Goal: Task Accomplishment & Management: Complete application form

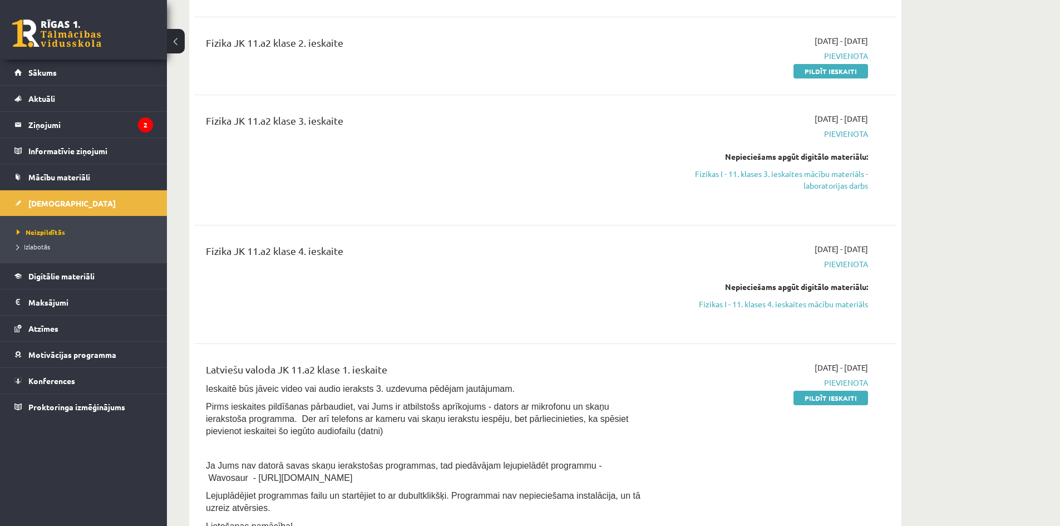
scroll to position [779, 0]
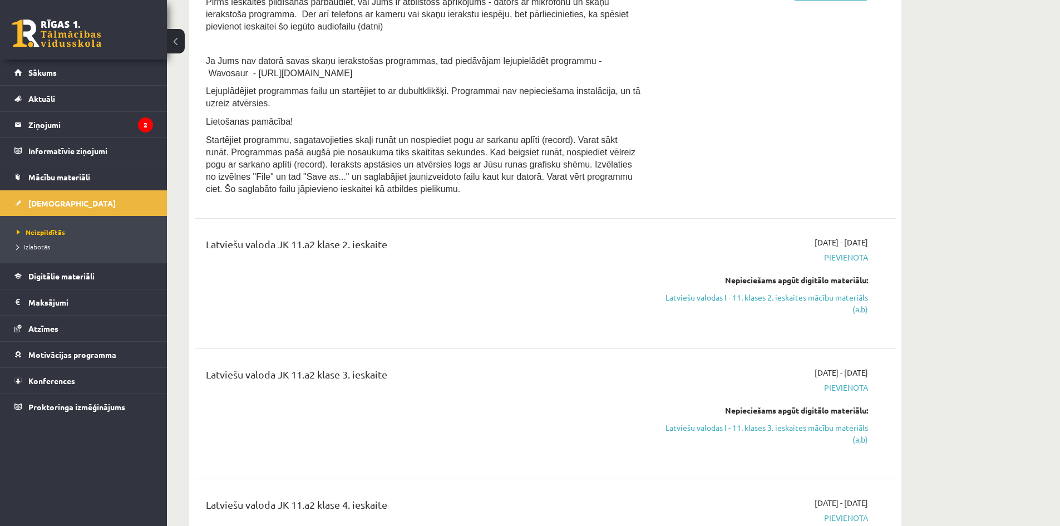
scroll to position [1225, 0]
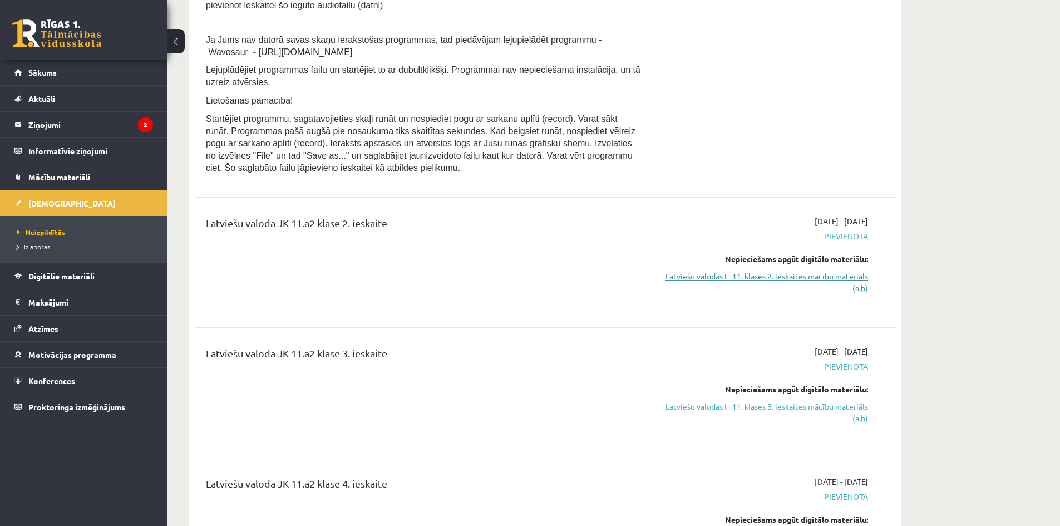
click at [729, 282] on link "Latviešu valodas I - 11. klases 2. ieskaites mācību materiāls (a,b)" at bounding box center [764, 282] width 210 height 23
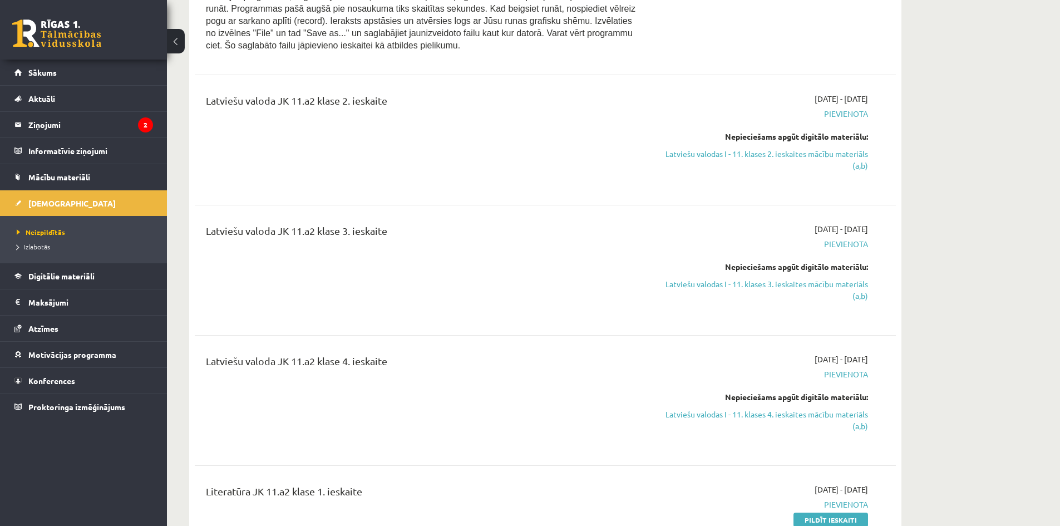
scroll to position [1392, 0]
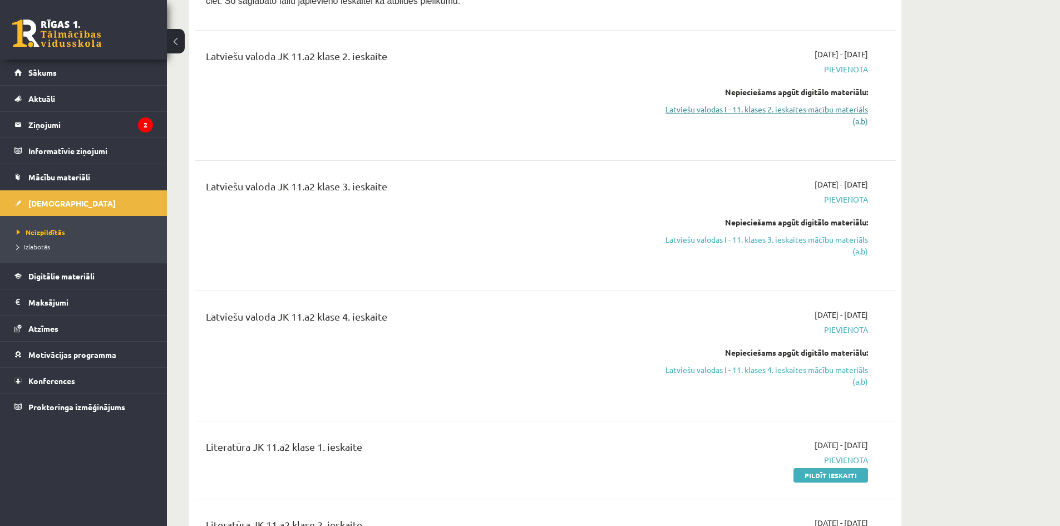
click at [762, 124] on link "Latviešu valodas I - 11. klases 2. ieskaites mācību materiāls (a,b)" at bounding box center [764, 115] width 210 height 23
click at [773, 116] on link "Latviešu valodas I - 11. klases 2. ieskaites mācību materiāls (a,b)" at bounding box center [764, 115] width 210 height 23
click at [837, 123] on link "Latviešu valodas I - 11. klases 2. ieskaites mācību materiāls (a,b)" at bounding box center [764, 115] width 210 height 23
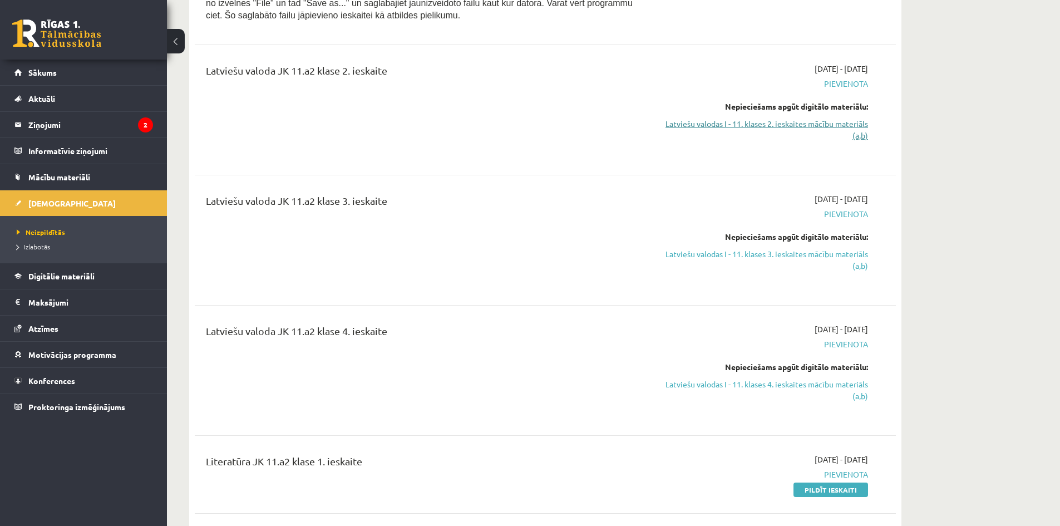
scroll to position [1336, 0]
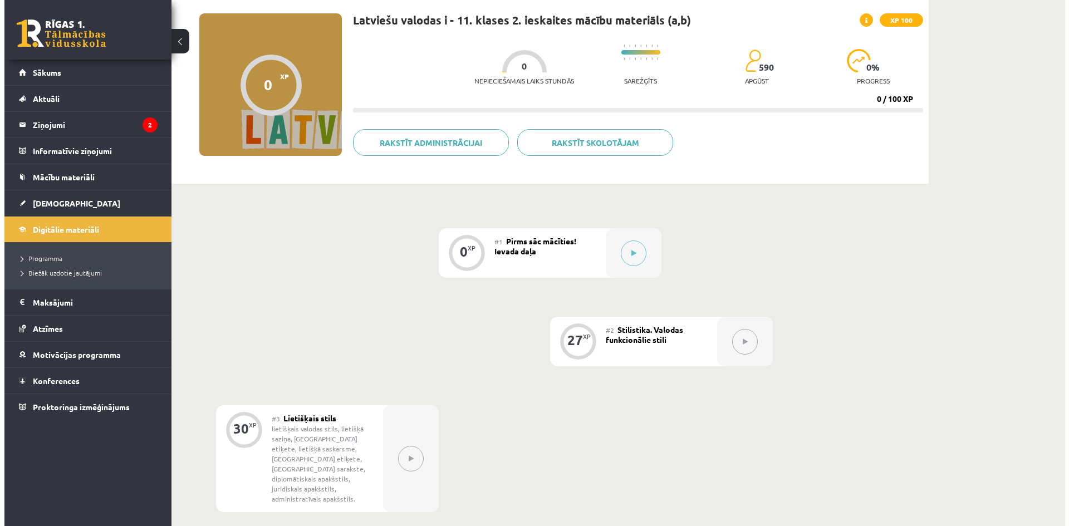
scroll to position [65, 0]
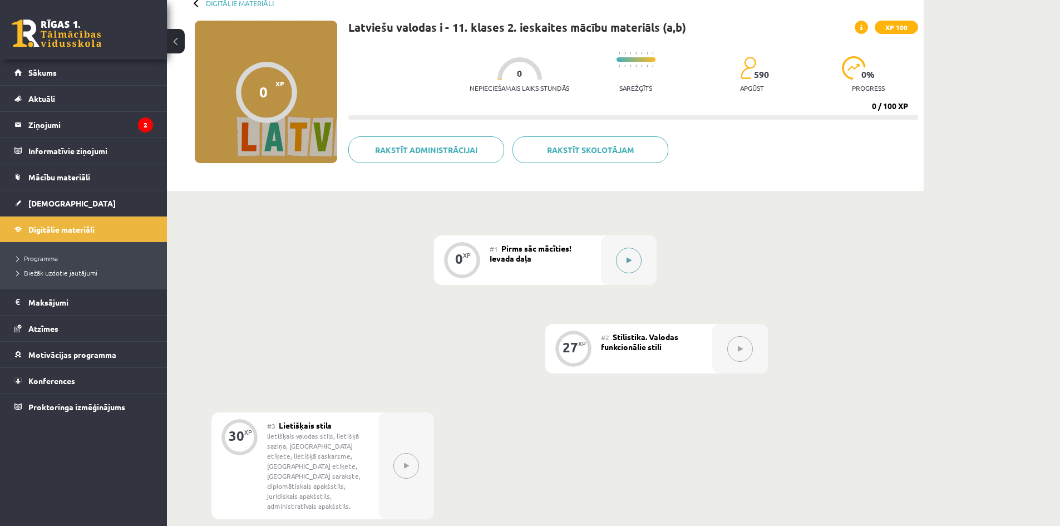
click at [624, 243] on div at bounding box center [629, 260] width 56 height 50
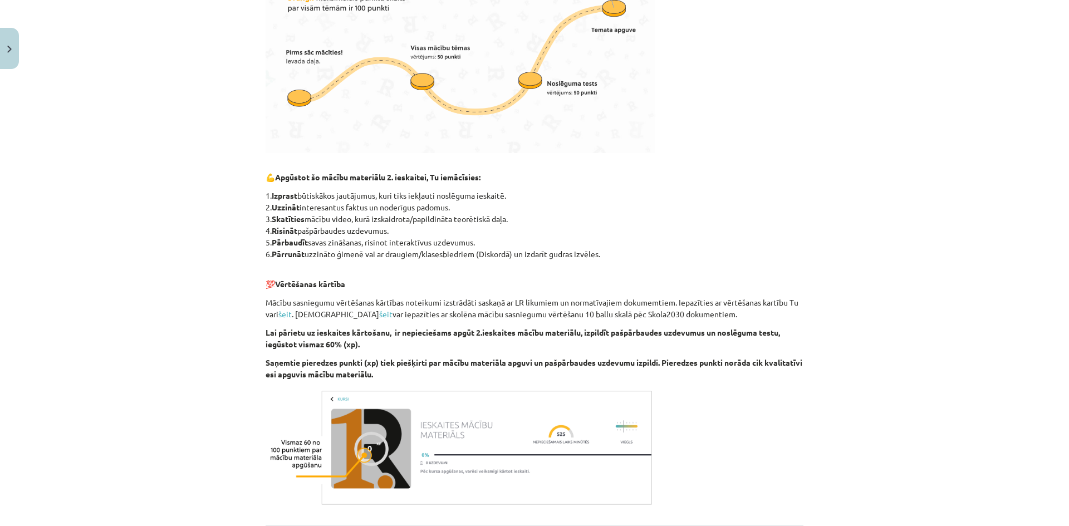
scroll to position [507, 0]
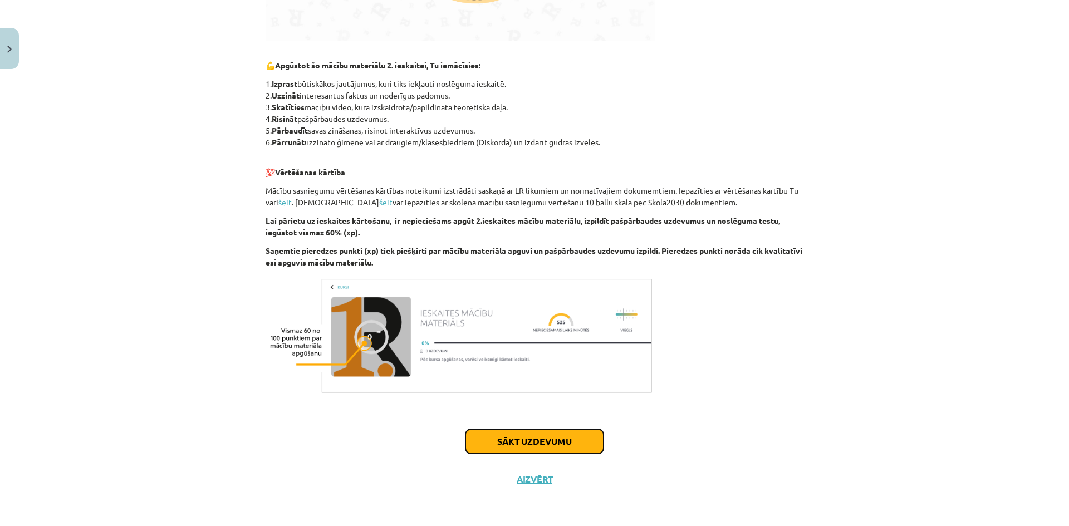
click at [547, 431] on button "Sākt uzdevumu" at bounding box center [534, 441] width 138 height 24
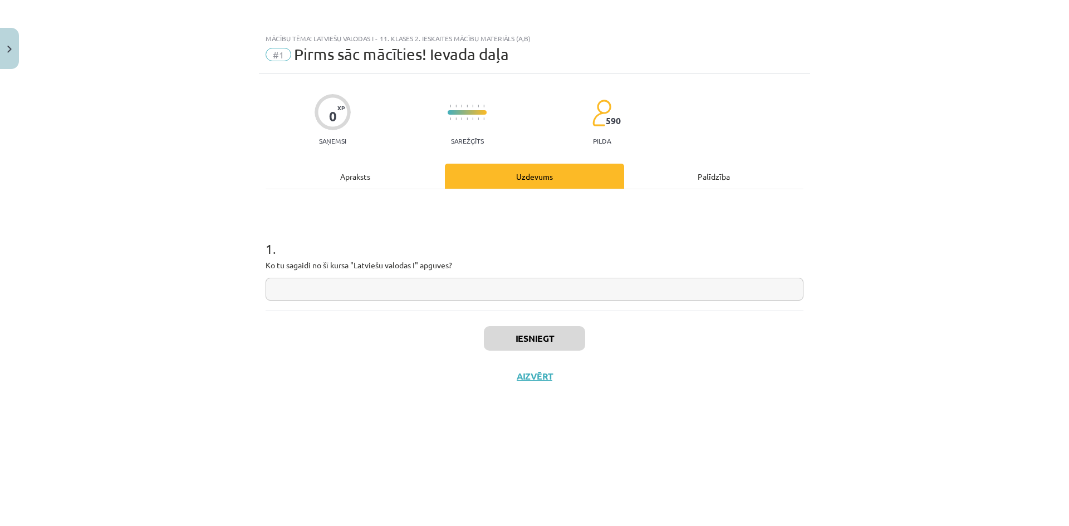
click at [513, 296] on input "text" at bounding box center [535, 289] width 538 height 23
type input "**********"
click at [543, 333] on button "Iesniegt" at bounding box center [534, 338] width 101 height 24
click at [547, 380] on button "Nākamā nodarbība" at bounding box center [534, 384] width 109 height 26
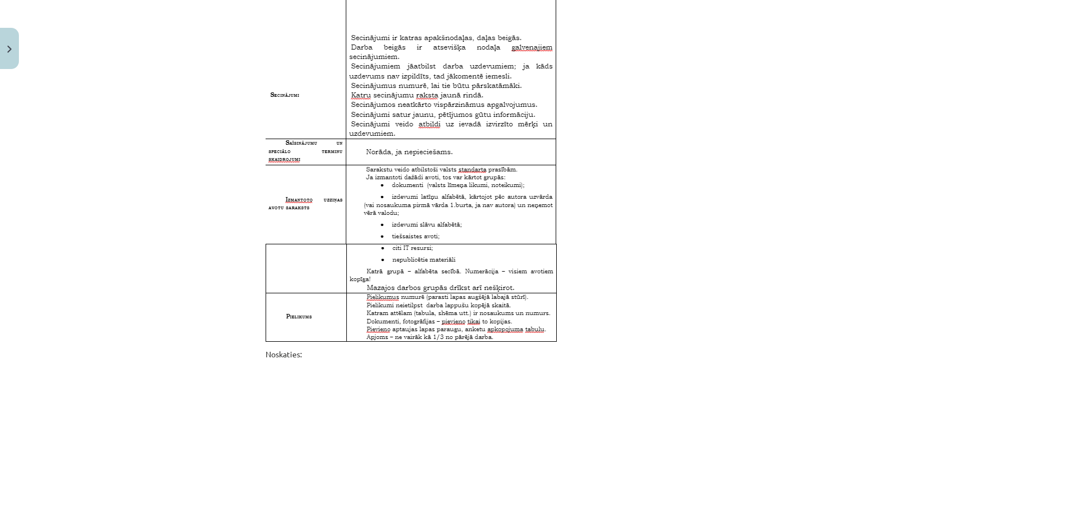
scroll to position [3572, 0]
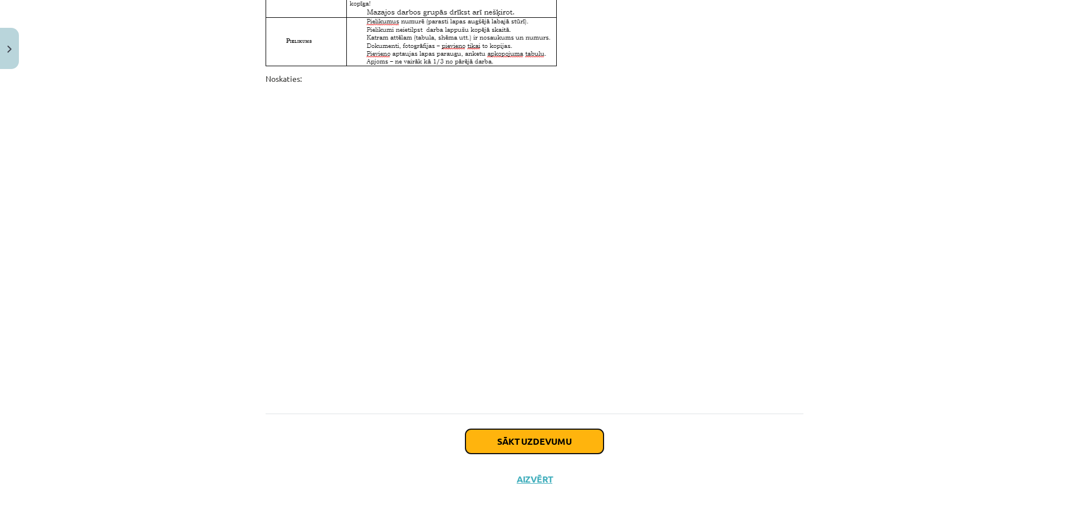
click at [513, 439] on button "Sākt uzdevumu" at bounding box center [534, 441] width 138 height 24
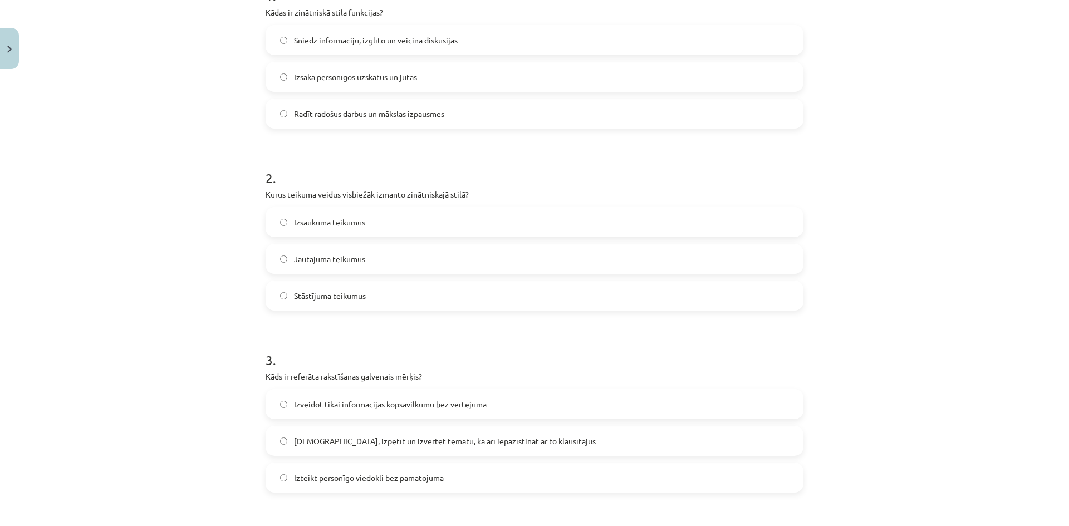
scroll to position [257, 0]
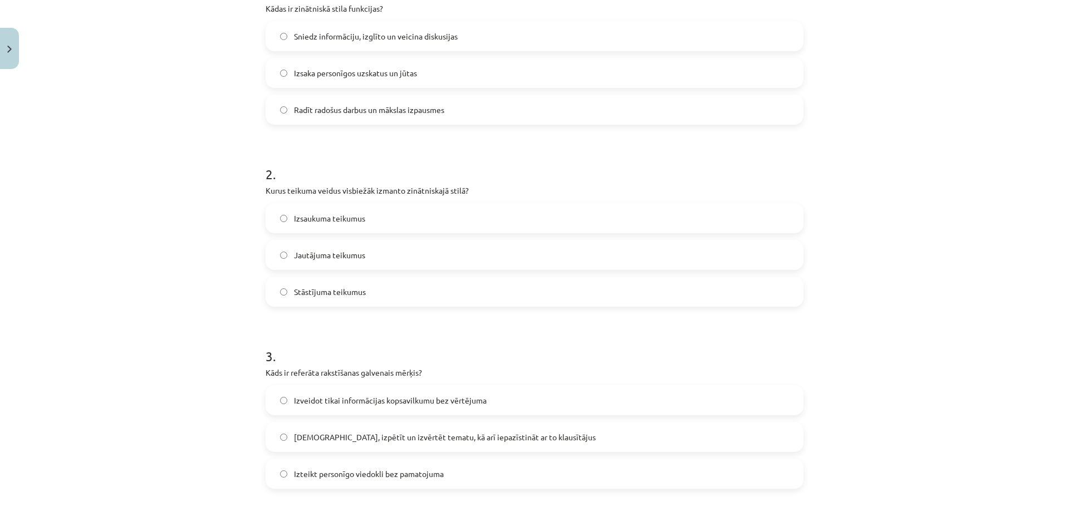
click at [489, 43] on label "Sniedz informāciju, izglīto un veicina diskusijas" at bounding box center [535, 36] width 536 height 28
click at [372, 300] on label "Stāstījuma teikumus" at bounding box center [535, 292] width 536 height 28
click at [370, 436] on span "Izzināt, izpētīt un izvērtēt tematu, kā arī iepazīstināt ar to klausītājus" at bounding box center [445, 437] width 302 height 12
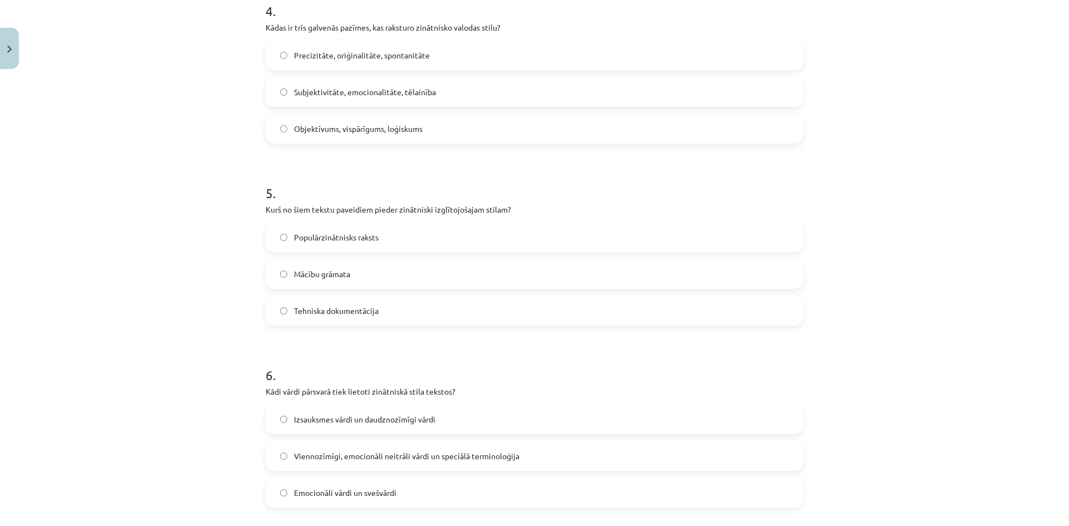
scroll to position [797, 0]
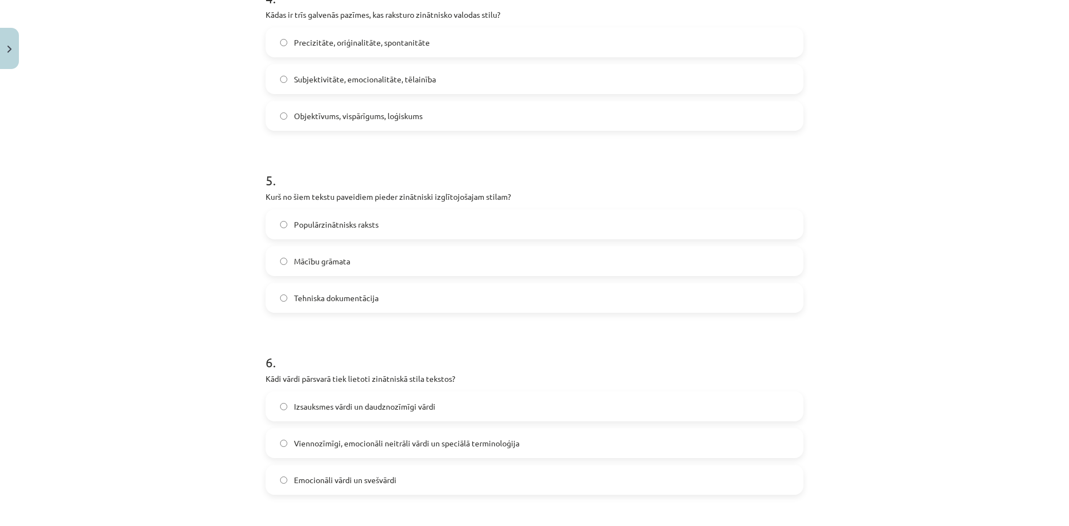
click at [382, 99] on div "Precizitāte, oriģinalitāte, spontanitāte Subjektivitāte, emocionalitāte, tēlain…" at bounding box center [535, 79] width 538 height 104
click at [385, 128] on label "Objektīvums, vispārīgums, loģiskums" at bounding box center [535, 116] width 536 height 28
click at [343, 229] on span "Populārzinātnisks raksts" at bounding box center [336, 225] width 85 height 12
click at [299, 439] on span "Viennozīmīgi, emocionāli neitrāli vārdi un speciālā terminoloģija" at bounding box center [406, 444] width 225 height 12
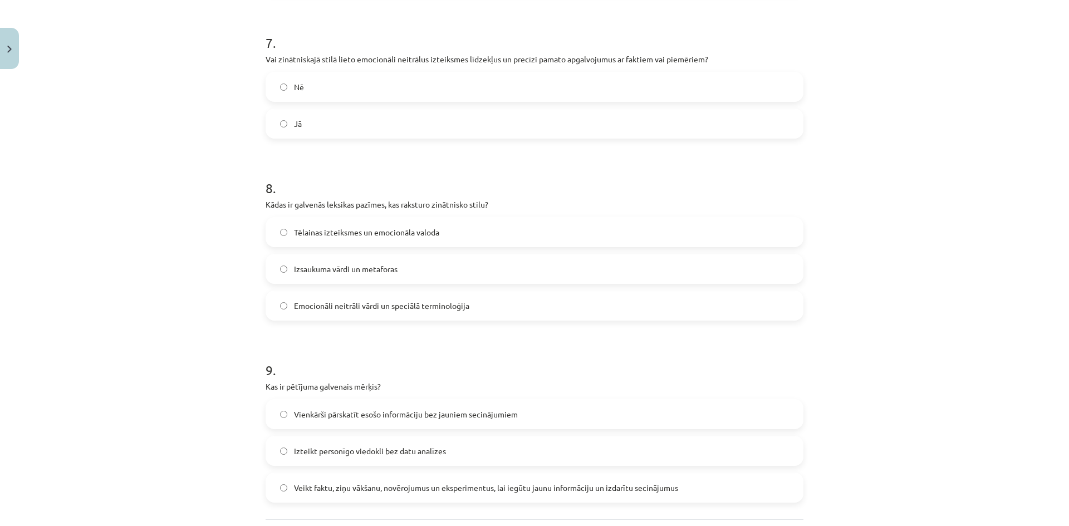
scroll to position [1298, 0]
click at [348, 129] on label "Jā" at bounding box center [535, 124] width 536 height 28
click at [309, 308] on span "Emocionāli neitrāli vārdi un speciālā terminoloģija" at bounding box center [381, 307] width 175 height 12
click at [353, 492] on span "Veikt faktu, ziņu vākšanu, novērojumus un eksperimentus, lai iegūtu jaunu infor…" at bounding box center [486, 489] width 384 height 12
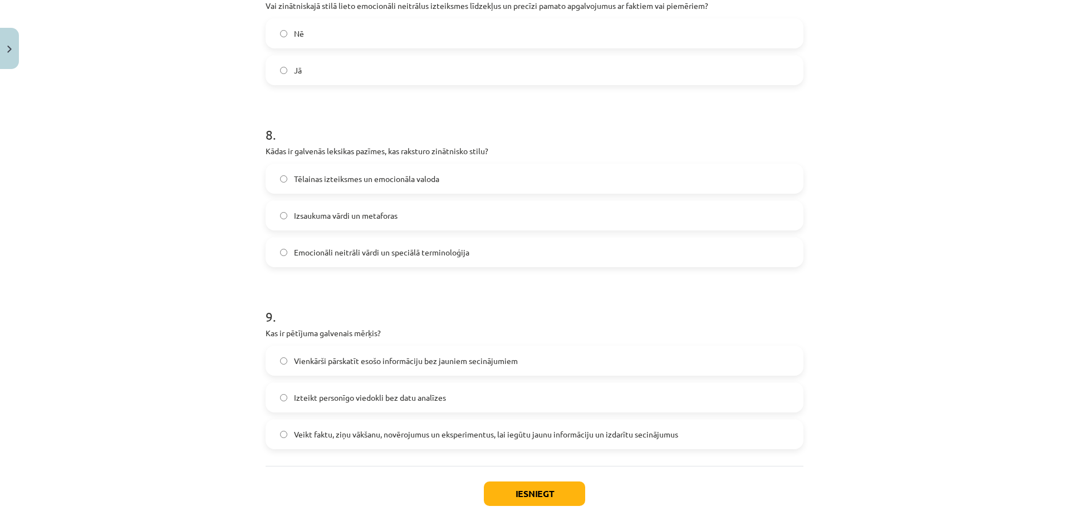
scroll to position [1404, 0]
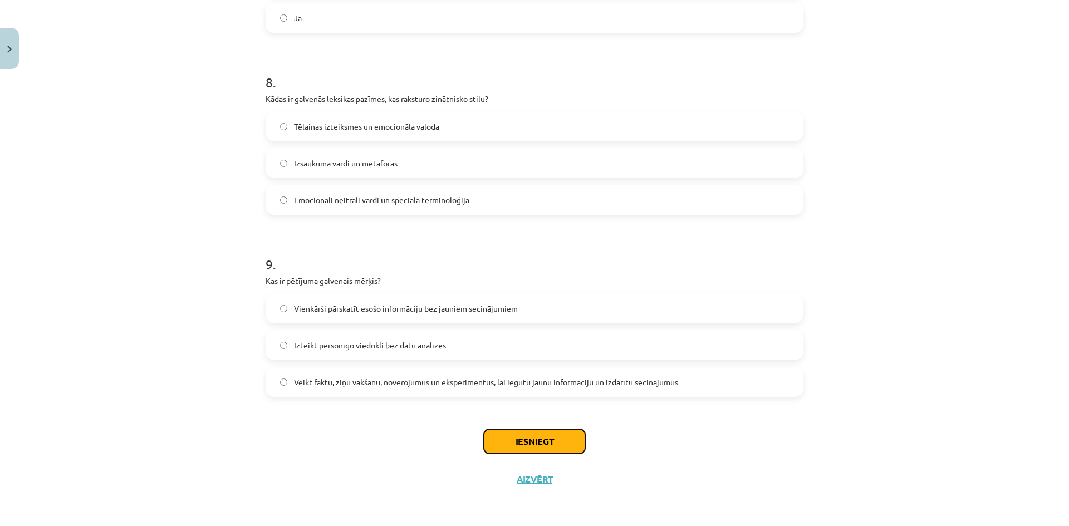
click at [533, 443] on button "Iesniegt" at bounding box center [534, 441] width 101 height 24
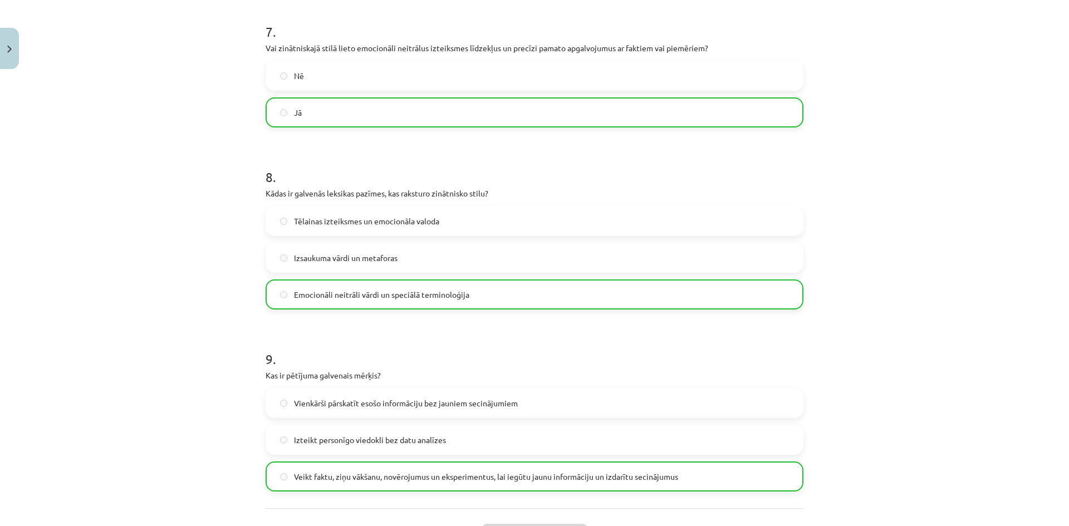
scroll to position [1440, 0]
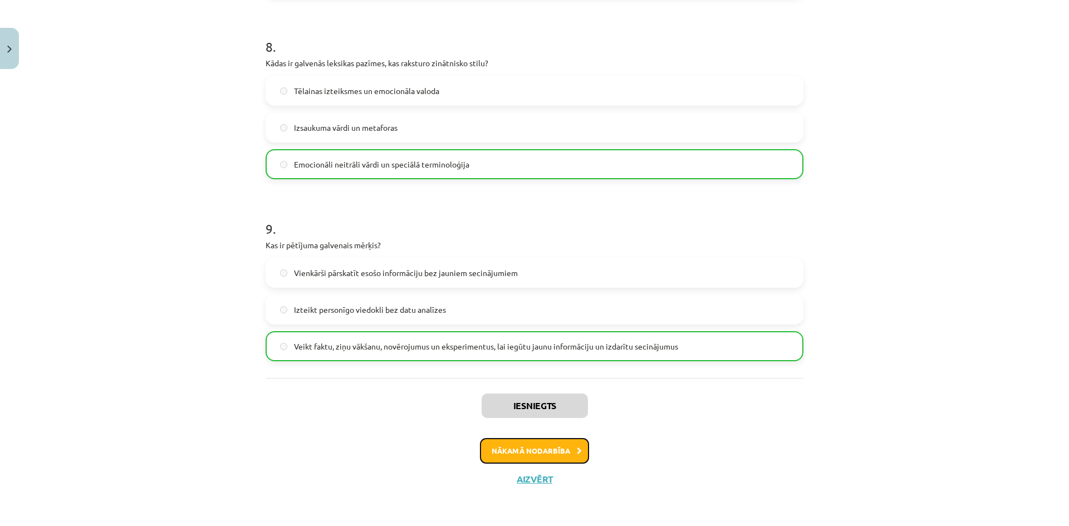
click at [508, 452] on button "Nākamā nodarbība" at bounding box center [534, 451] width 109 height 26
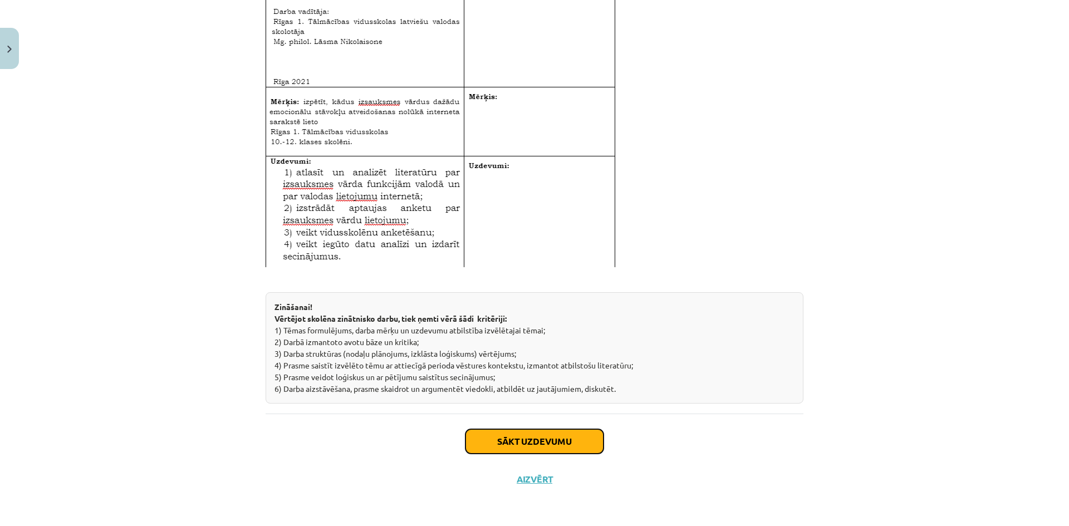
click at [502, 450] on button "Sākt uzdevumu" at bounding box center [534, 441] width 138 height 24
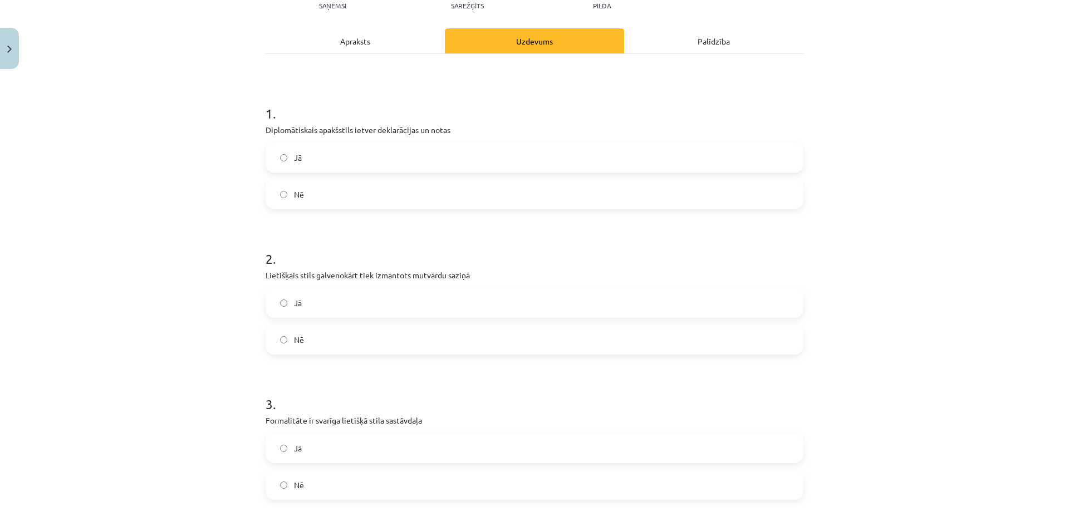
scroll to position [80, 0]
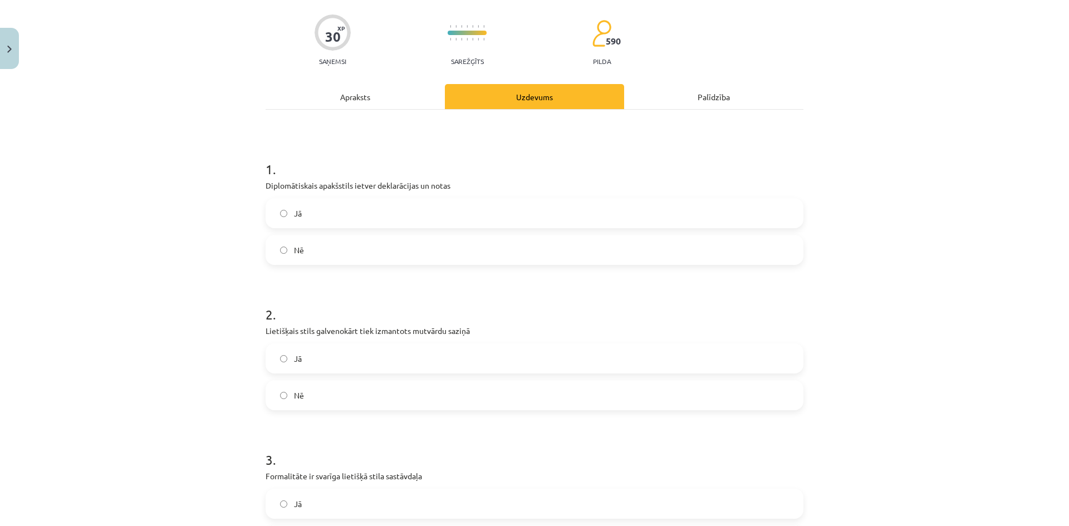
click at [396, 215] on label "Jā" at bounding box center [535, 213] width 536 height 28
click at [376, 396] on label "Nē" at bounding box center [535, 395] width 536 height 28
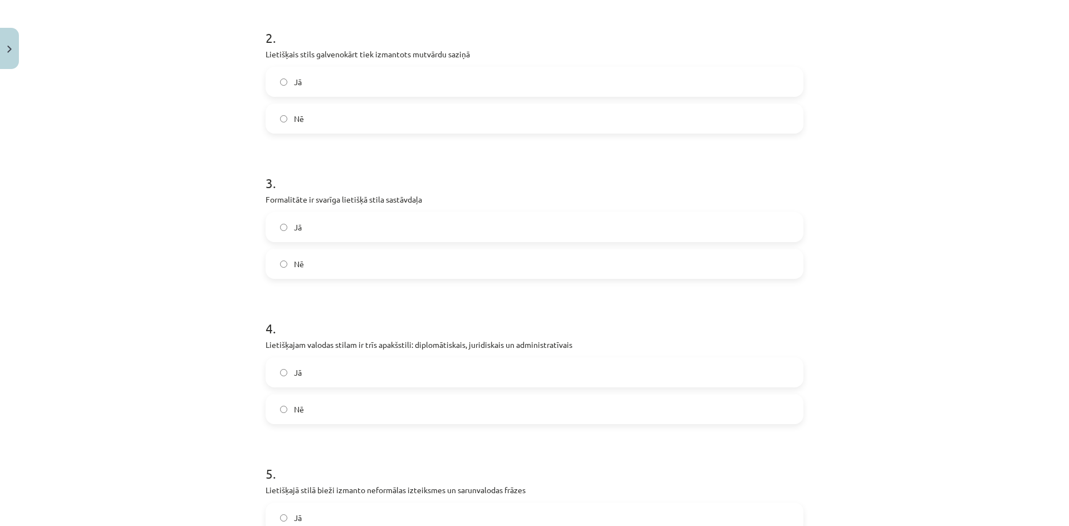
scroll to position [358, 0]
click at [414, 228] on label "Jā" at bounding box center [535, 226] width 536 height 28
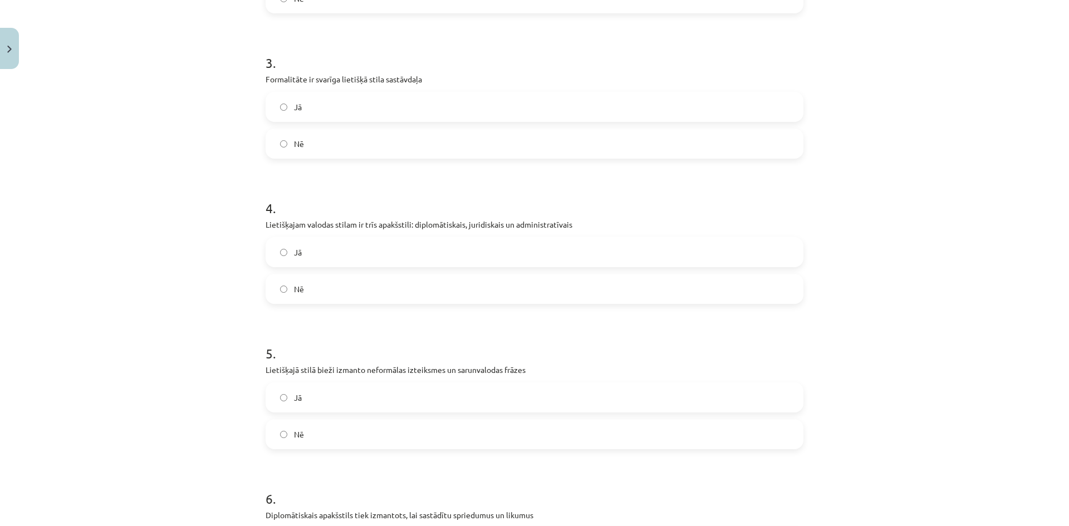
scroll to position [525, 0]
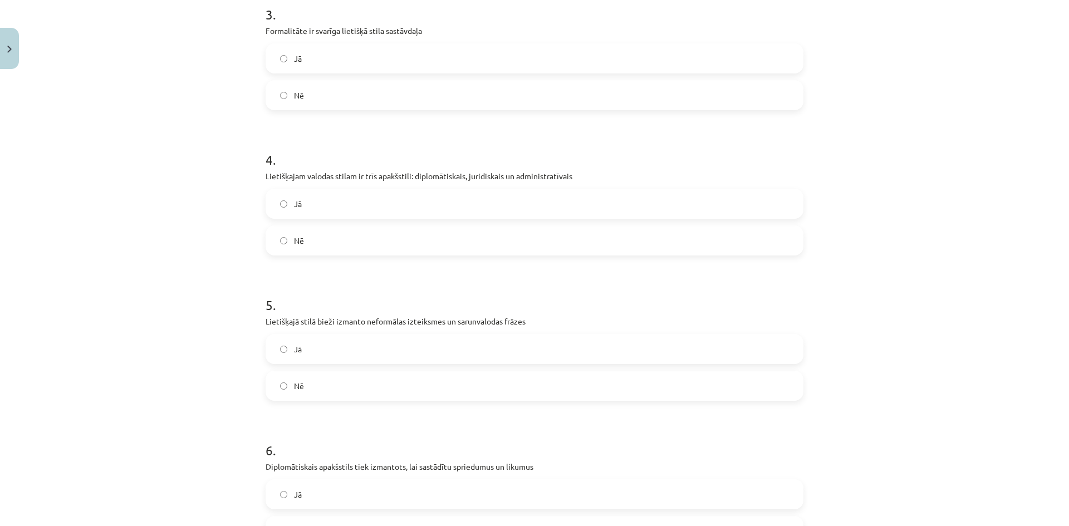
click at [394, 208] on label "Jā" at bounding box center [535, 204] width 536 height 28
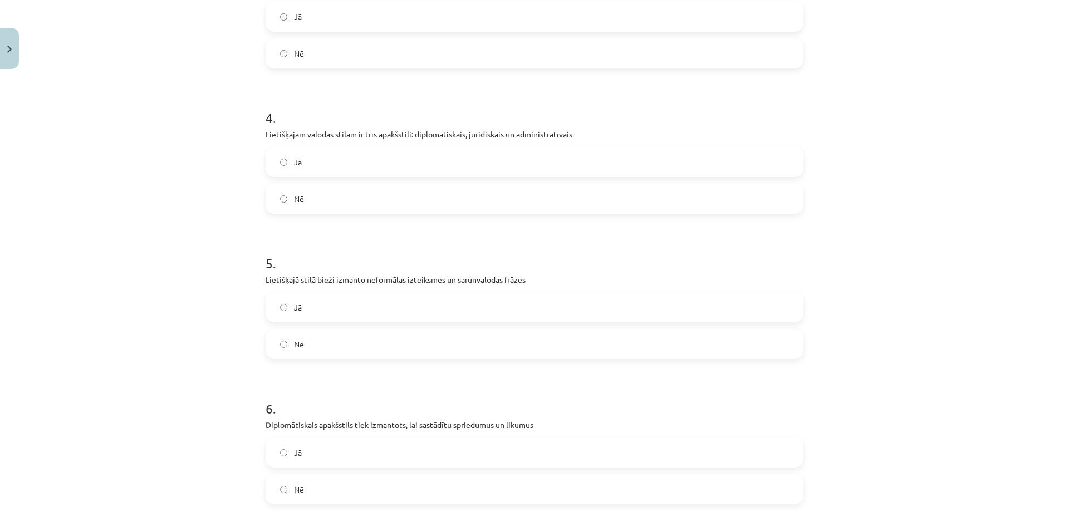
scroll to position [692, 0]
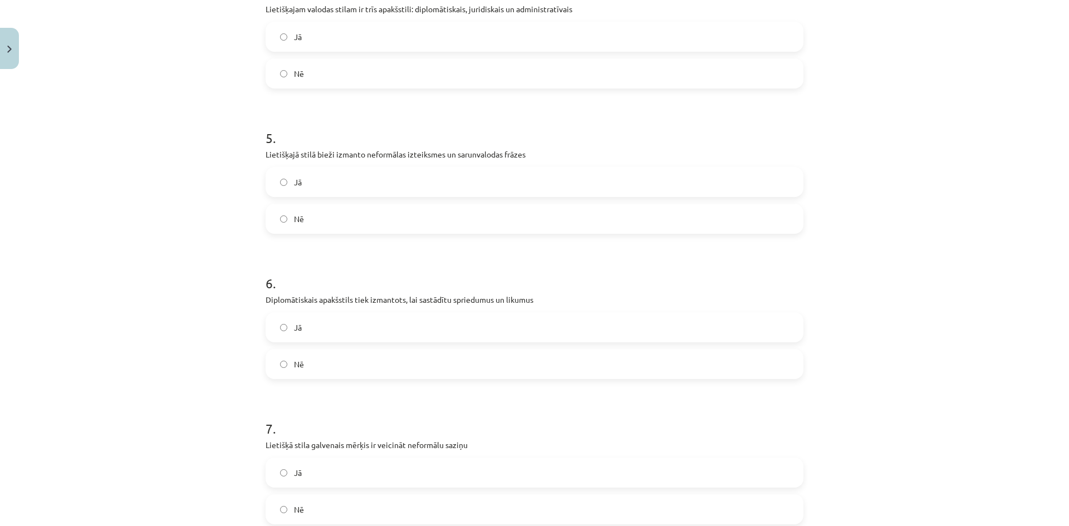
click at [396, 215] on label "Nē" at bounding box center [535, 219] width 536 height 28
click at [398, 367] on label "Nē" at bounding box center [535, 364] width 536 height 28
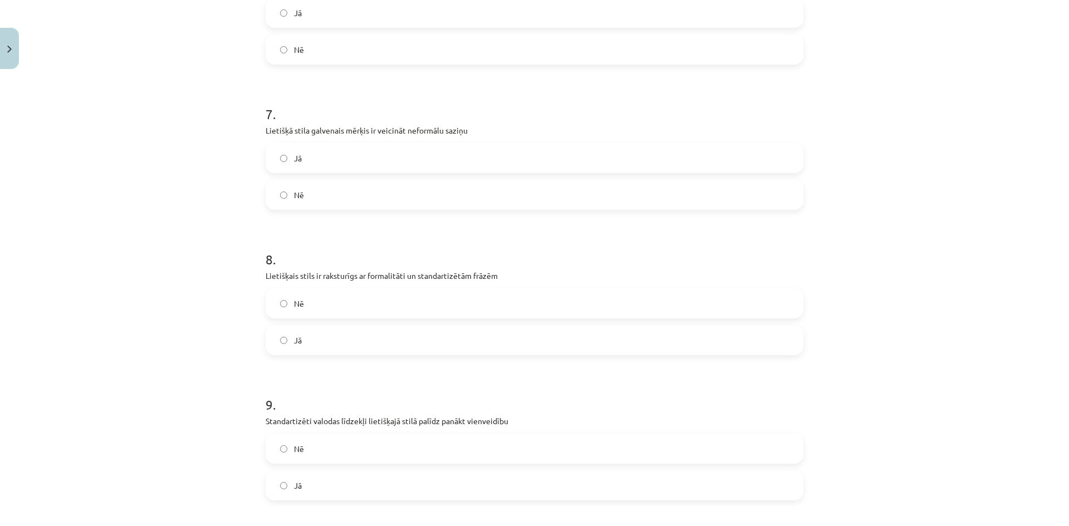
scroll to position [1026, 0]
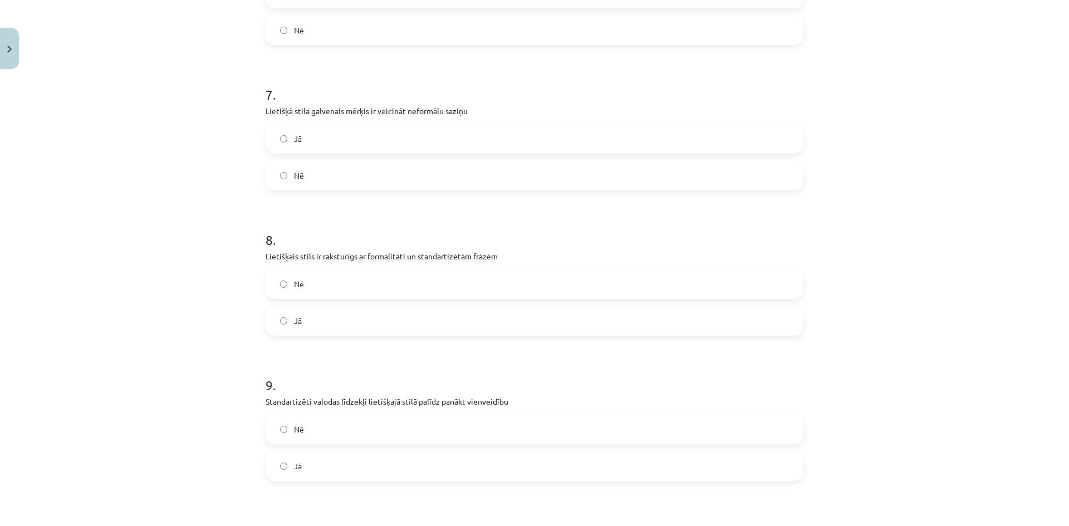
click at [329, 166] on label "Nē" at bounding box center [535, 175] width 536 height 28
click at [338, 323] on label "Jā" at bounding box center [535, 321] width 536 height 28
click at [310, 464] on label "Jā" at bounding box center [535, 466] width 536 height 28
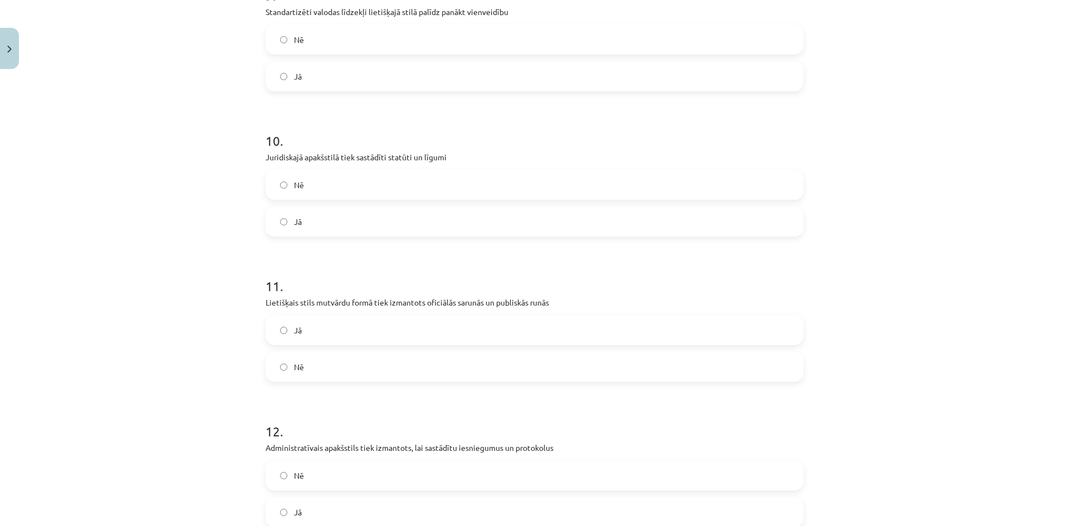
scroll to position [1471, 0]
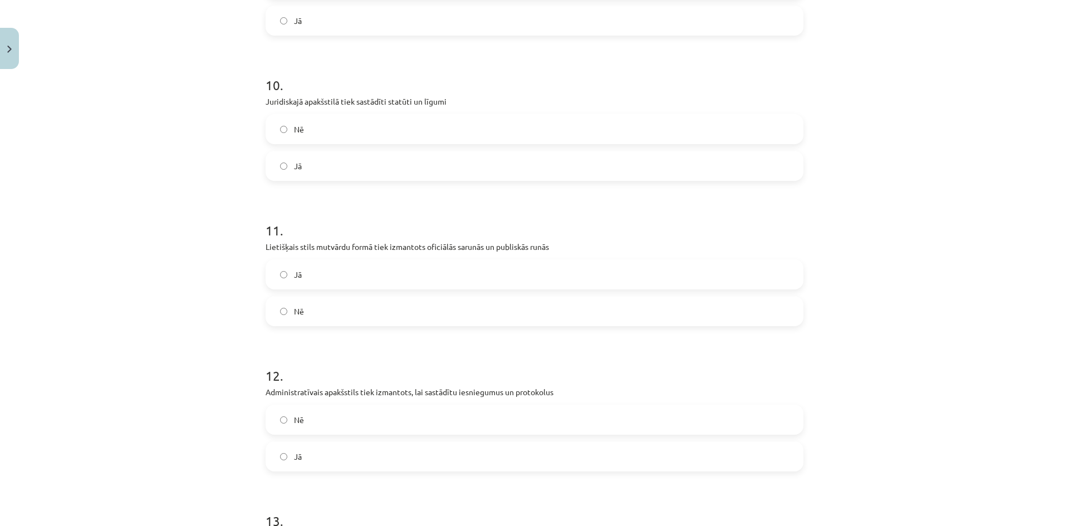
click at [351, 159] on label "Jā" at bounding box center [535, 166] width 536 height 28
click at [340, 274] on label "Jā" at bounding box center [535, 275] width 536 height 28
click at [316, 459] on label "Jā" at bounding box center [535, 457] width 536 height 28
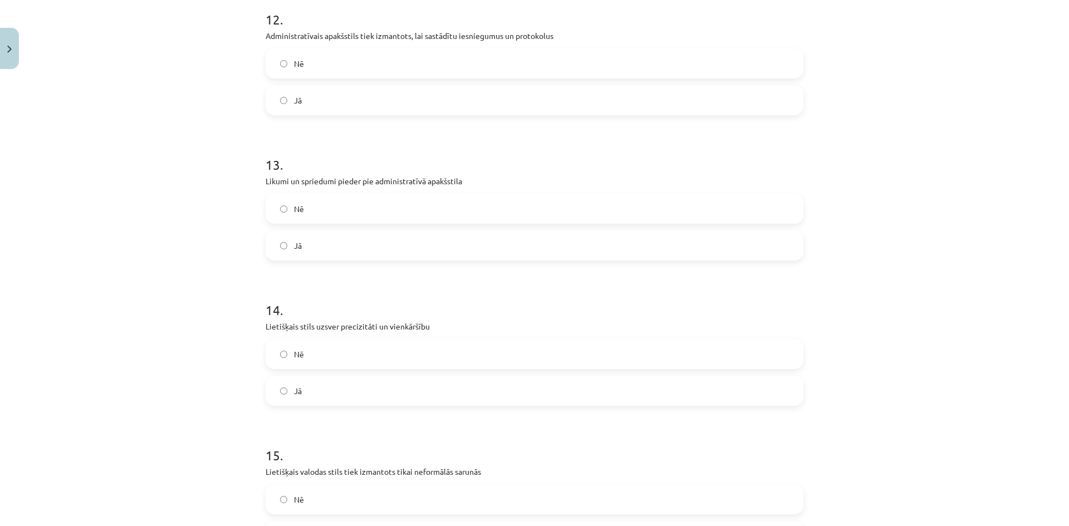
scroll to position [1861, 0]
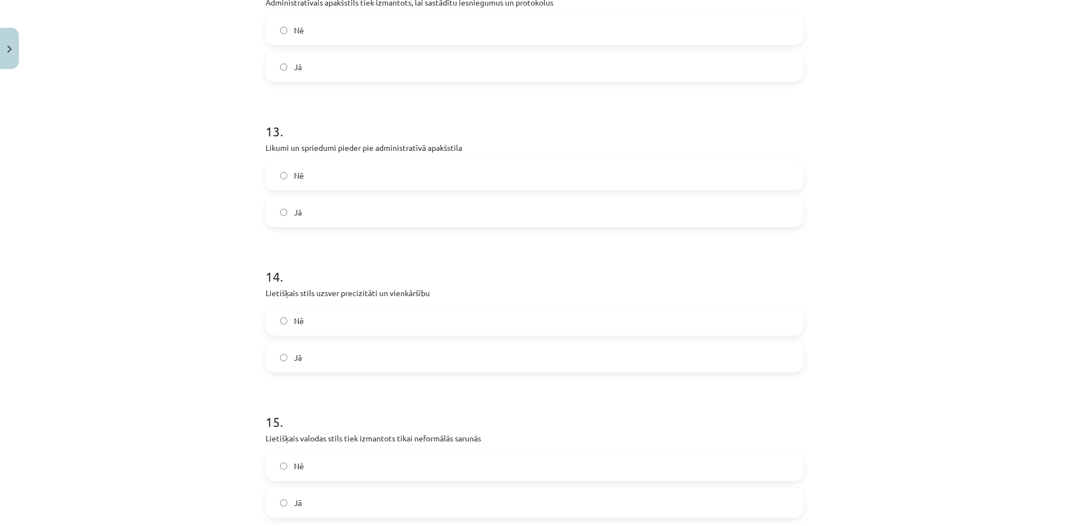
click at [346, 176] on label "Nē" at bounding box center [535, 175] width 536 height 28
click at [360, 369] on label "Jā" at bounding box center [535, 357] width 536 height 28
click at [357, 471] on label "Nē" at bounding box center [535, 466] width 536 height 28
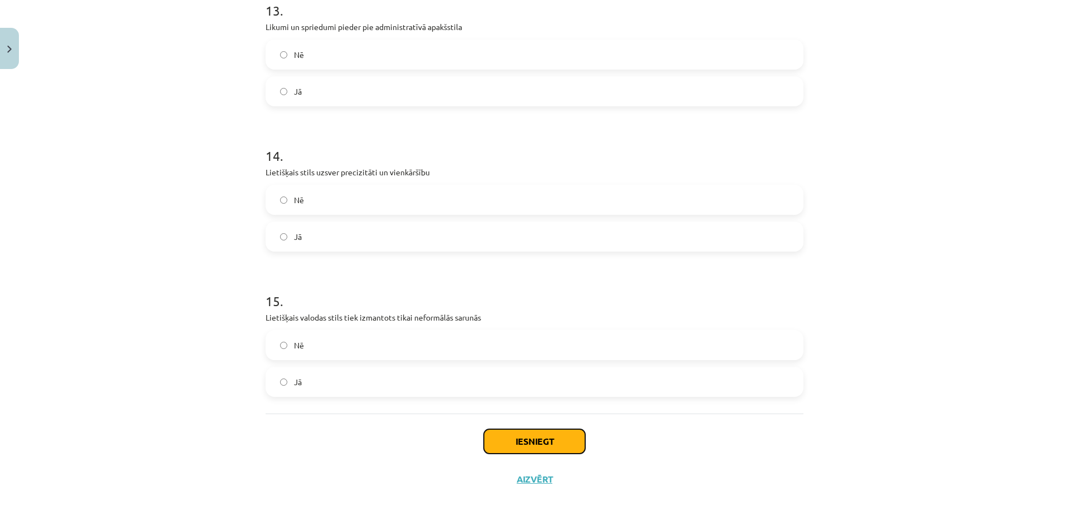
click at [552, 432] on button "Iesniegt" at bounding box center [534, 441] width 101 height 24
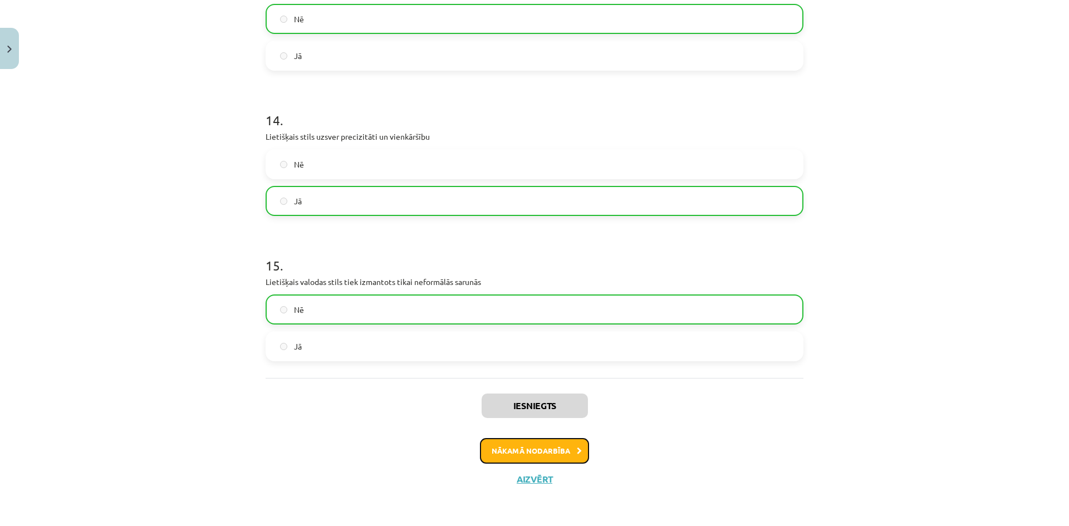
click at [562, 440] on button "Nākamā nodarbība" at bounding box center [534, 451] width 109 height 26
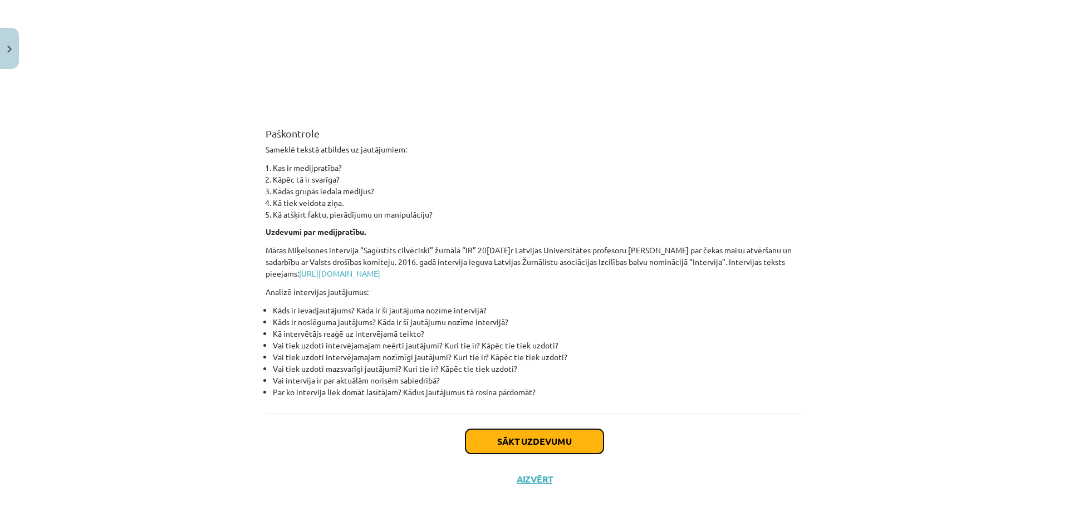
click at [546, 438] on button "Sākt uzdevumu" at bounding box center [534, 441] width 138 height 24
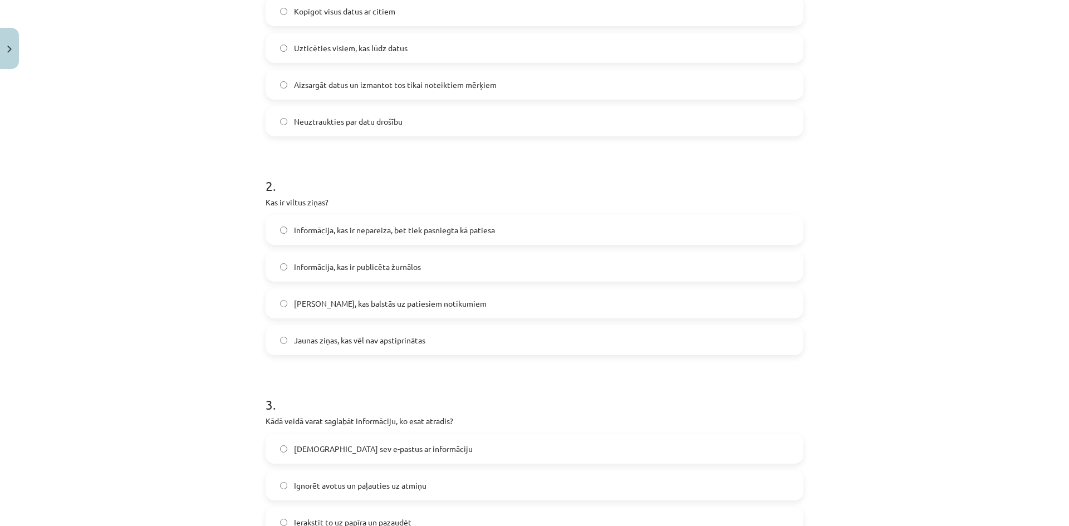
scroll to position [94, 0]
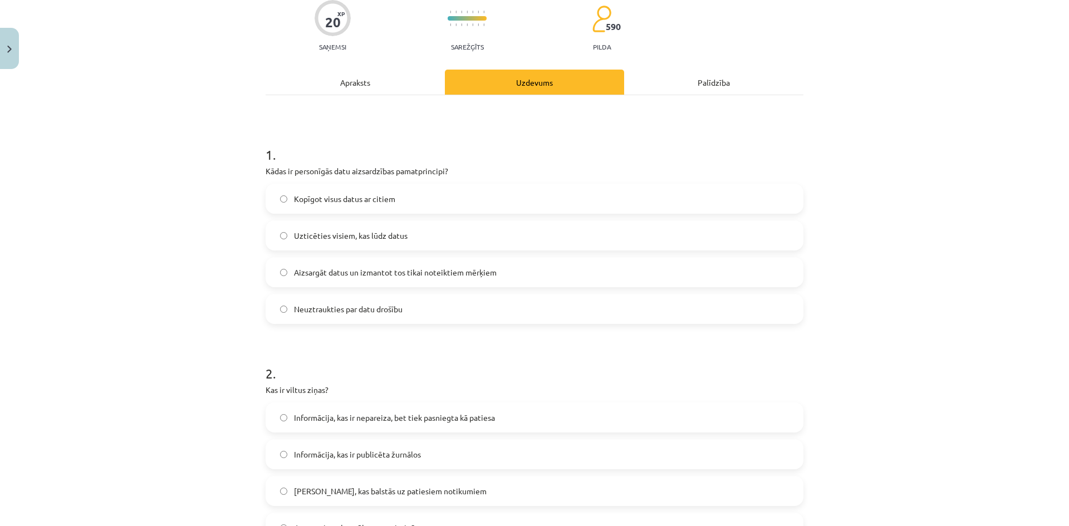
click at [317, 280] on label "Aizsargāt datus un izmantot tos tikai noteiktiem mērķiem" at bounding box center [535, 272] width 536 height 28
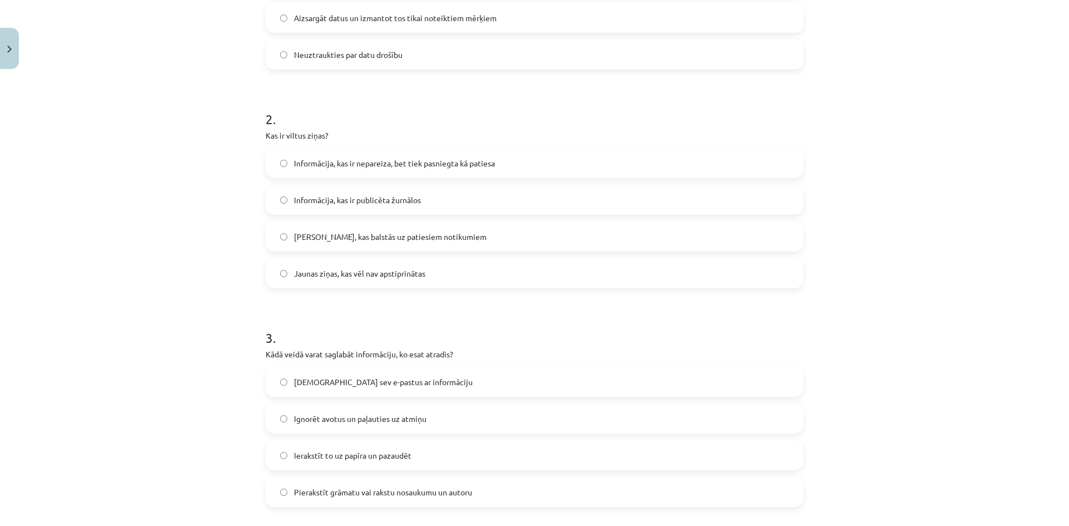
scroll to position [372, 0]
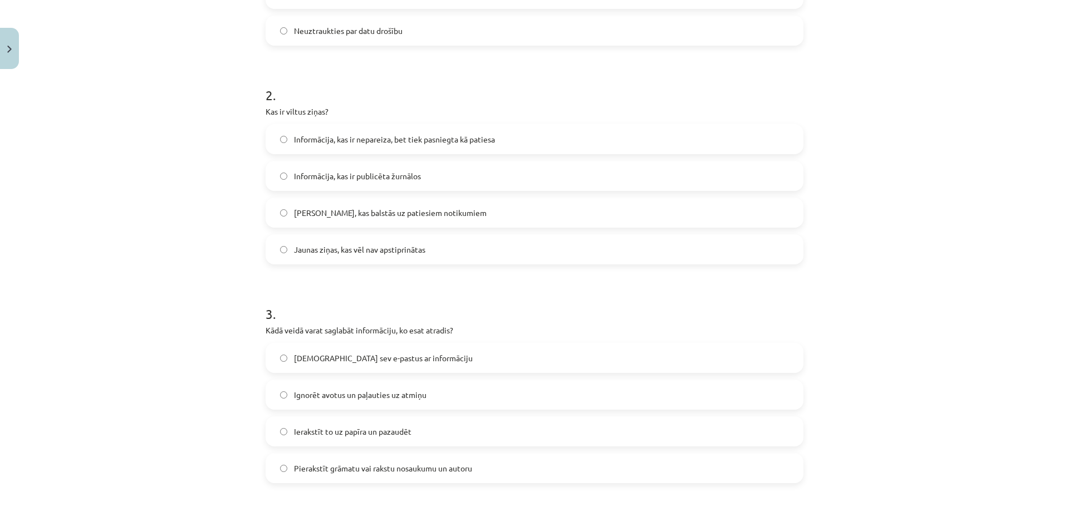
click at [352, 142] on span "Informācija, kas ir nepareiza, bet tiek pasniegta kā patiesa" at bounding box center [394, 140] width 201 height 12
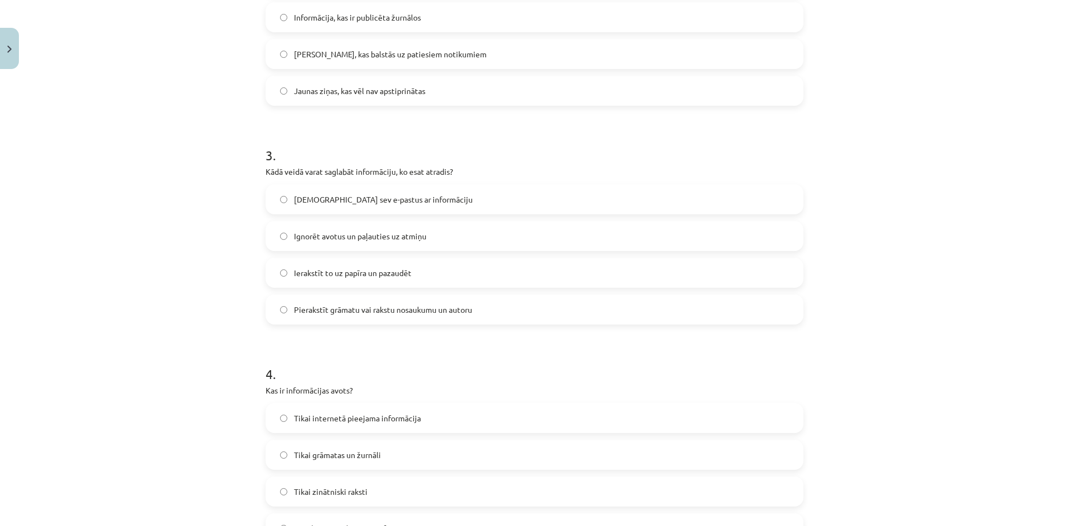
scroll to position [539, 0]
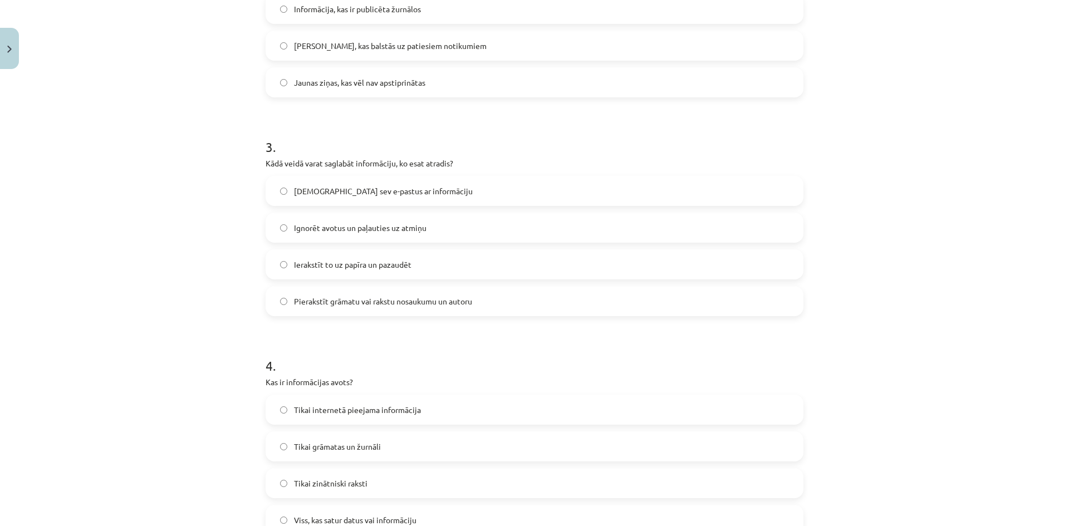
click at [432, 300] on span "Pierakstīt grāmatu vai rakstu nosaukumu un autoru" at bounding box center [383, 302] width 178 height 12
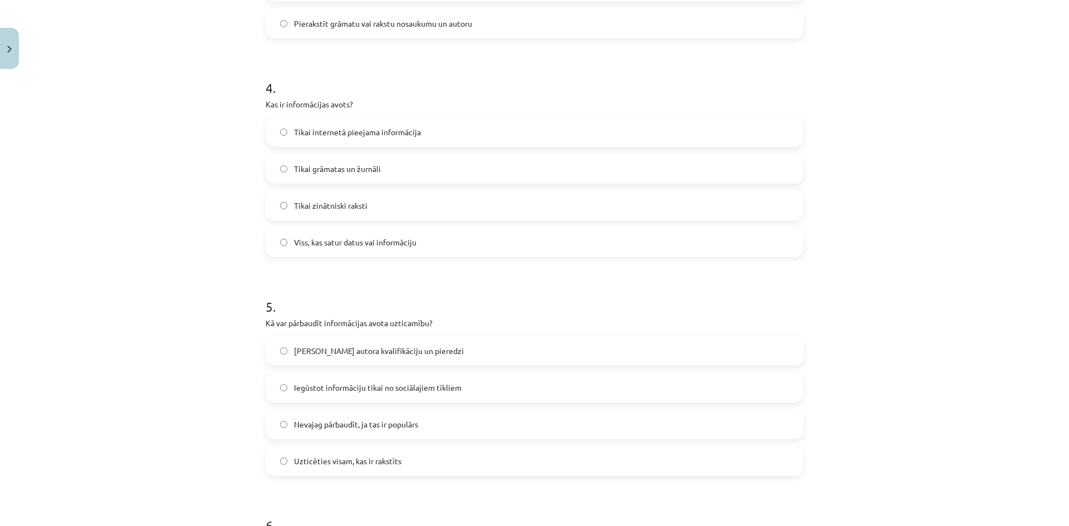
scroll to position [818, 0]
click at [381, 233] on label "Viss, kas satur datus vai informāciju" at bounding box center [535, 242] width 536 height 28
click at [341, 347] on span "Pārbaudot autora kvalifikāciju un pieredzi" at bounding box center [379, 351] width 170 height 12
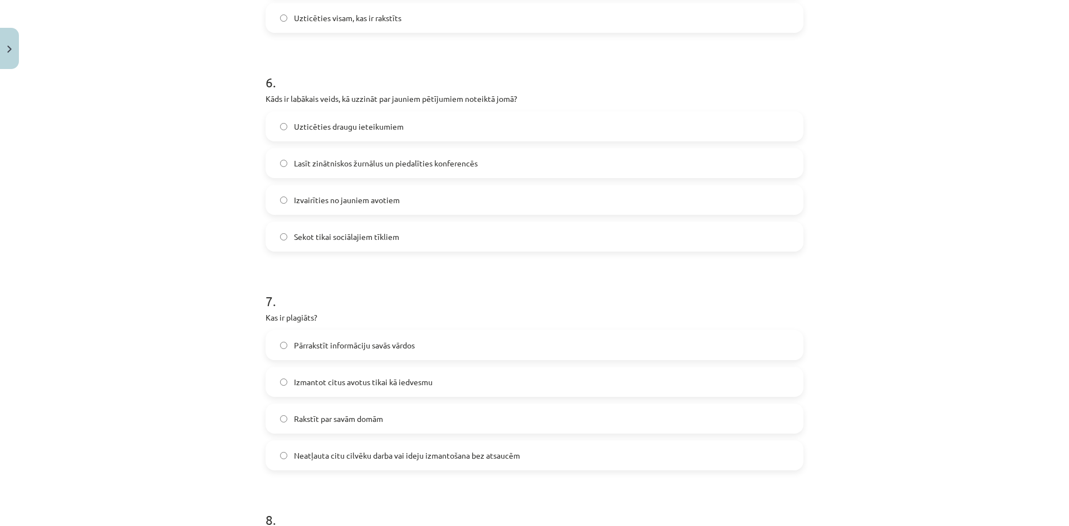
scroll to position [1263, 0]
click at [348, 168] on label "Lasīt zinātniskos žurnālus un piedalīties konferencēs" at bounding box center [535, 160] width 536 height 28
click at [361, 451] on span "Neatļauta citu cilvēku darba vai ideju izmantošana bez atsaucēm" at bounding box center [407, 453] width 226 height 12
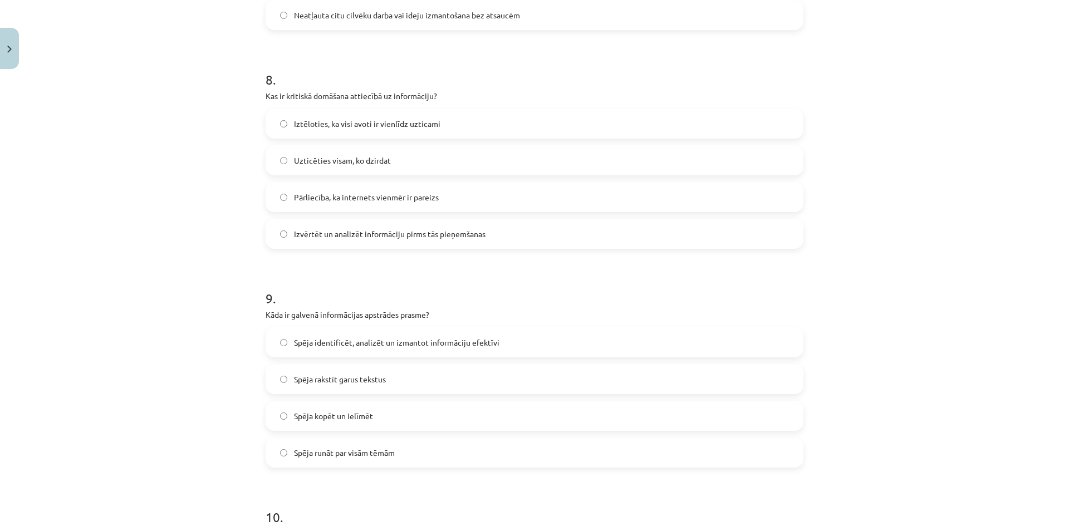
scroll to position [1708, 0]
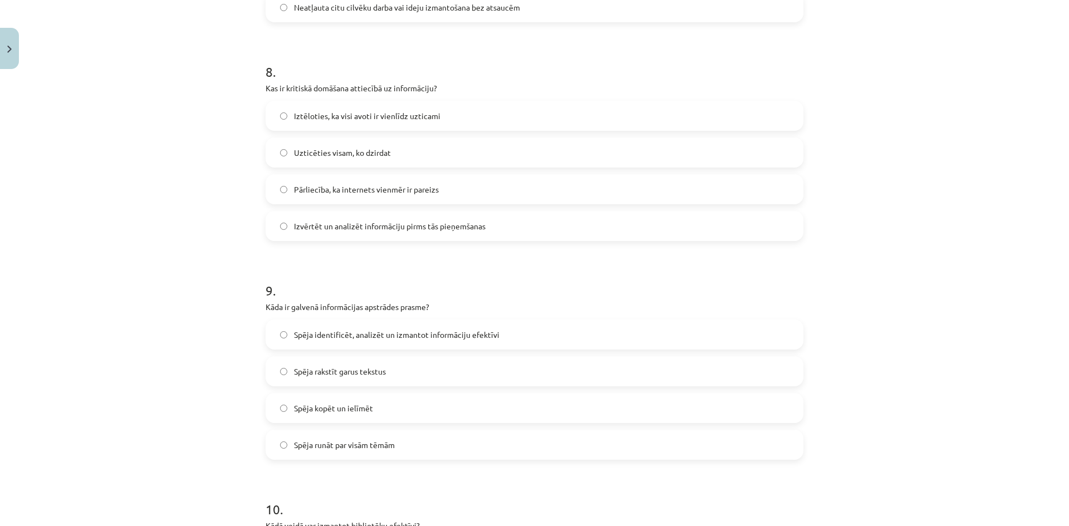
click at [350, 234] on label "Izvērtēt un analizēt informāciju pirms tās pieņemšanas" at bounding box center [535, 226] width 536 height 28
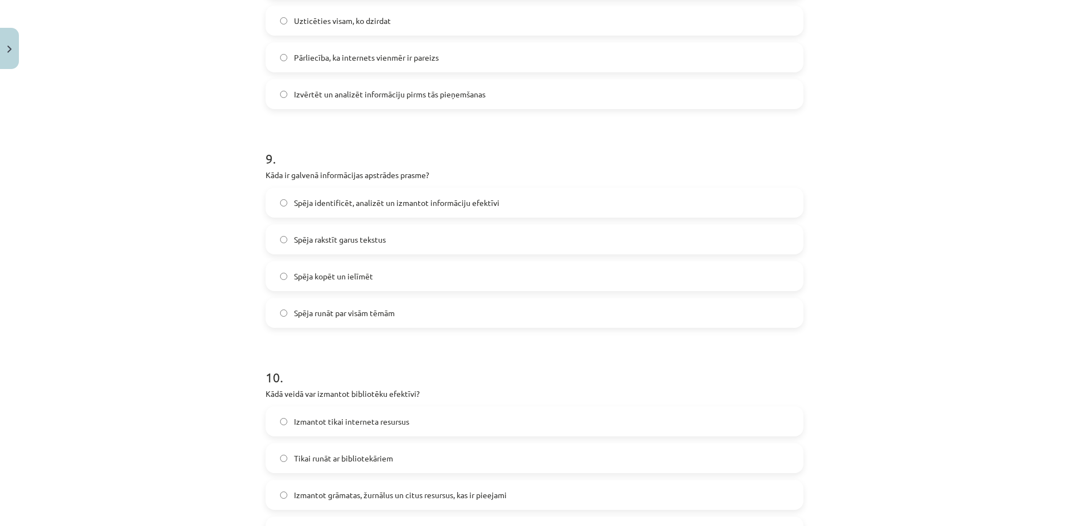
scroll to position [1875, 0]
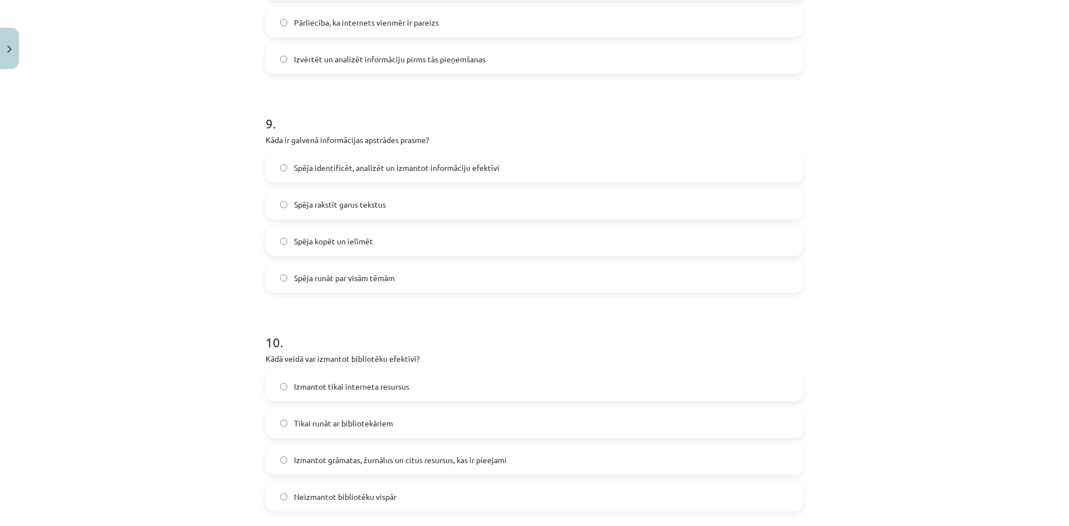
click at [355, 162] on span "Spēja identificēt, analizēt un izmantot informāciju efektīvi" at bounding box center [396, 168] width 205 height 12
click at [360, 468] on label "Izmantot grāmatas, žurnālus un citus resursus, kas ir pieejami" at bounding box center [535, 460] width 536 height 28
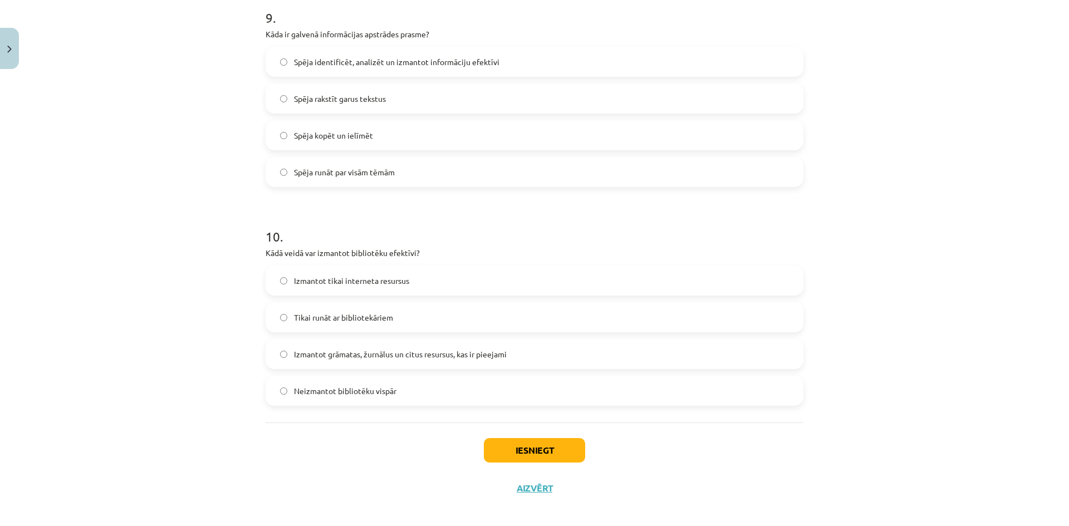
scroll to position [1990, 0]
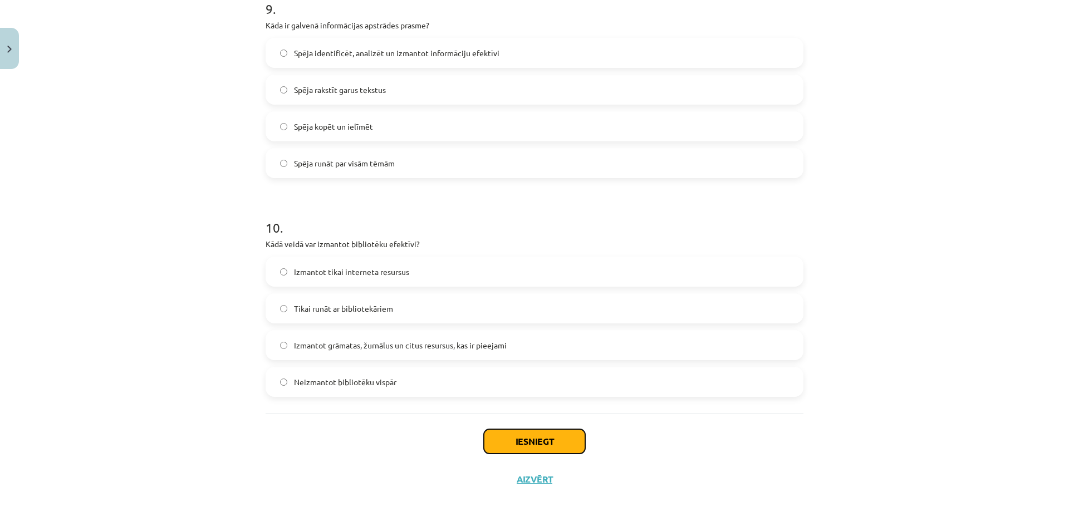
click at [524, 450] on button "Iesniegt" at bounding box center [534, 441] width 101 height 24
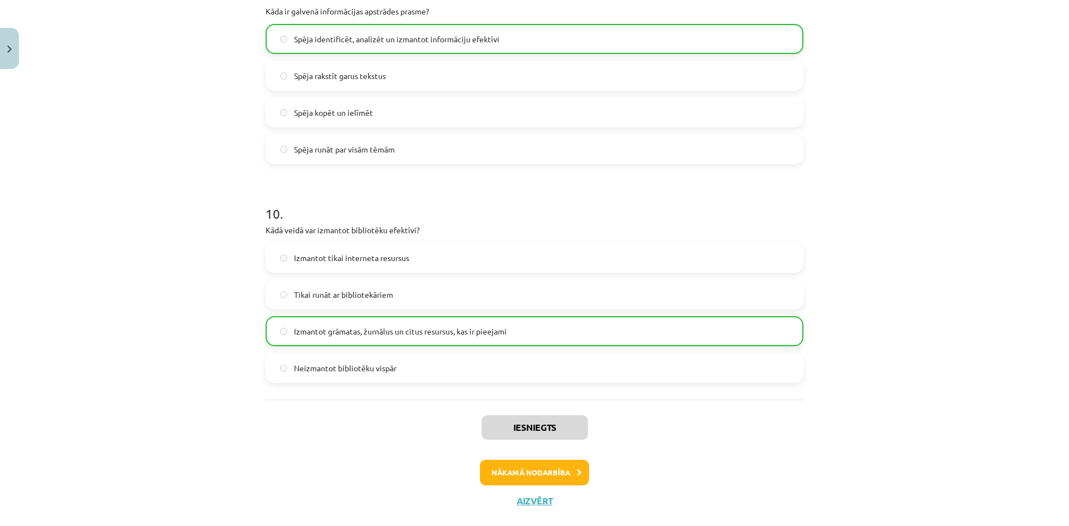
scroll to position [2026, 0]
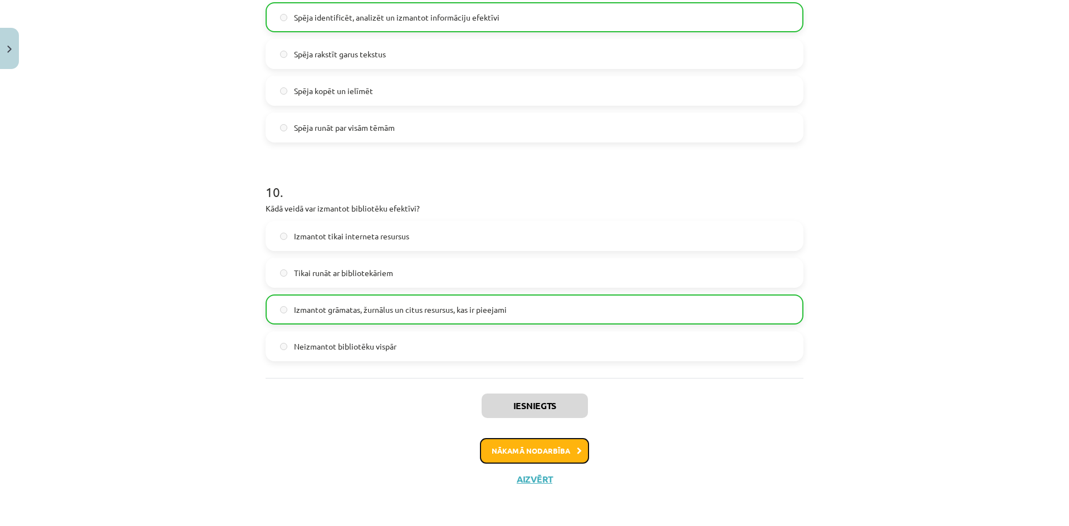
click at [568, 452] on button "Nākamā nodarbība" at bounding box center [534, 451] width 109 height 26
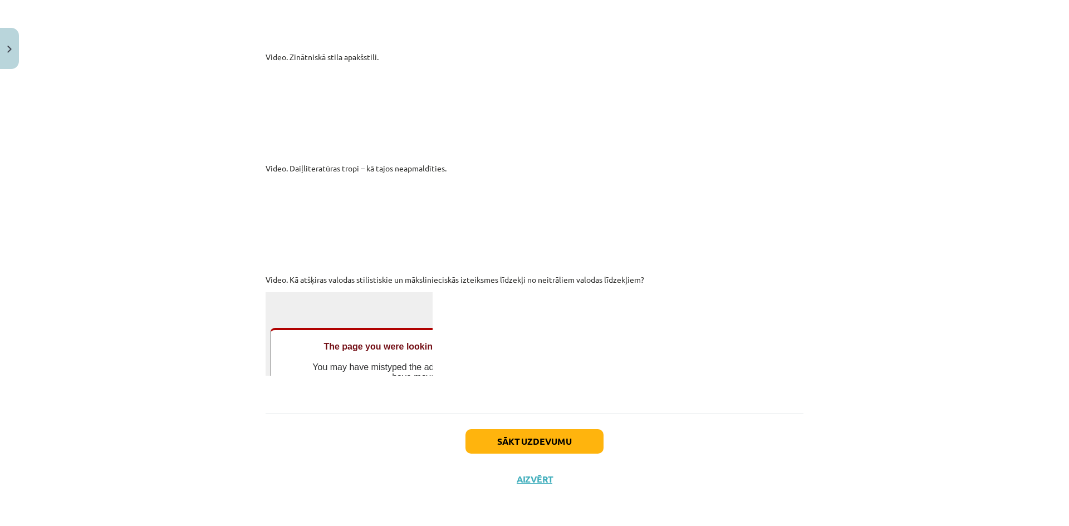
scroll to position [2965, 0]
click at [586, 429] on button "Sākt uzdevumu" at bounding box center [534, 441] width 138 height 24
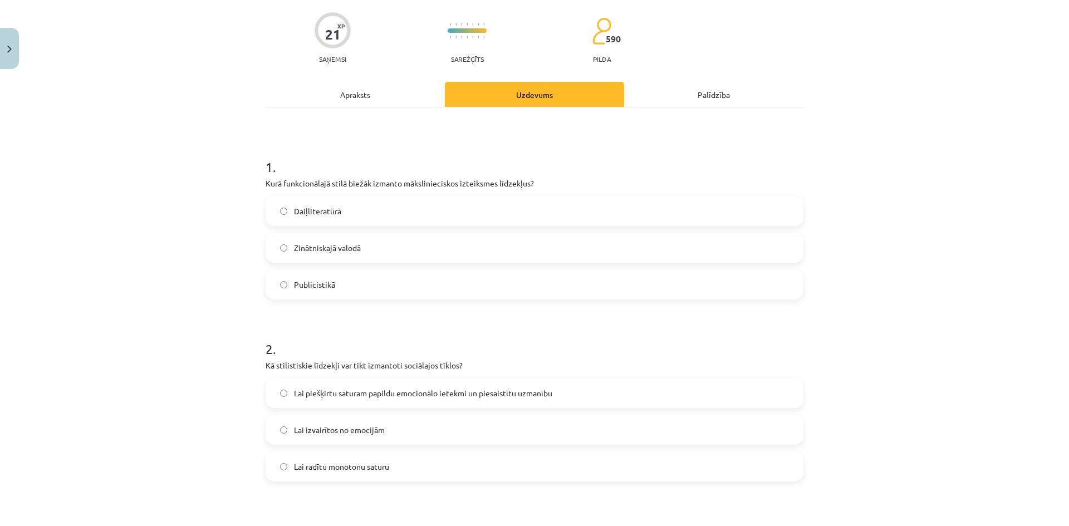
click at [586, 449] on div "2 . Kā stilistiskie līdzekļi var tikt izmantoti sociālajos tīklos? Lai piešķirt…" at bounding box center [535, 402] width 538 height 160
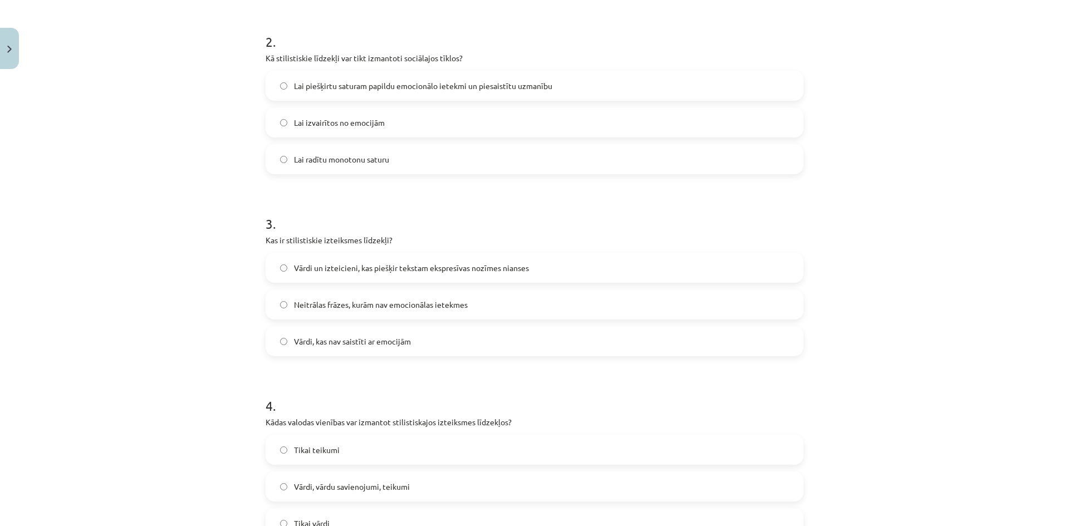
scroll to position [129, 0]
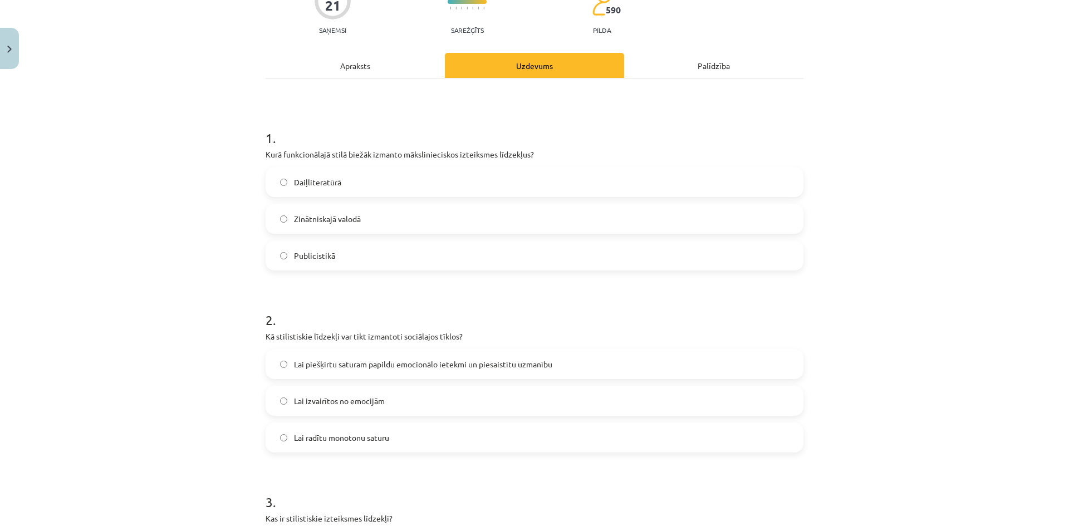
click at [387, 178] on label "Daiļliteratūrā" at bounding box center [535, 182] width 536 height 28
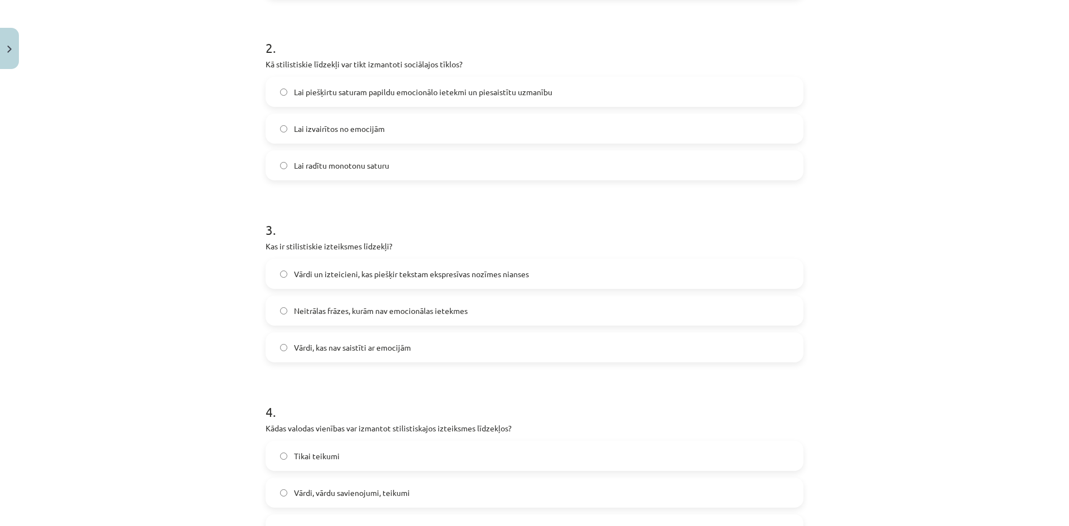
scroll to position [407, 0]
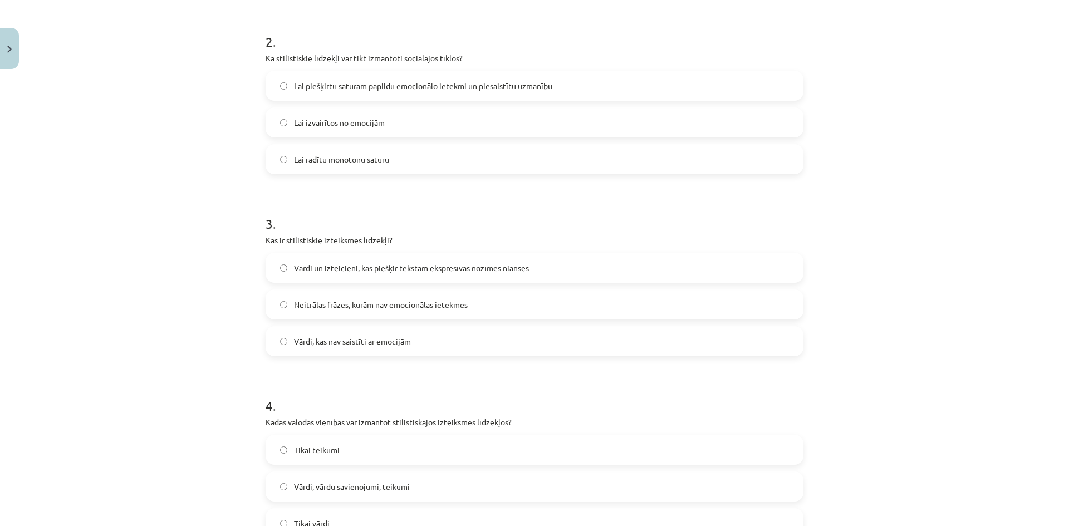
click at [366, 75] on label "Lai piešķirtu saturam papildu emocionālo ietekmi un piesaistītu uzmanību" at bounding box center [535, 86] width 536 height 28
click at [373, 271] on span "Vārdi un izteicieni, kas piešķir tekstam ekspresīvas nozīmes nianses" at bounding box center [411, 268] width 235 height 12
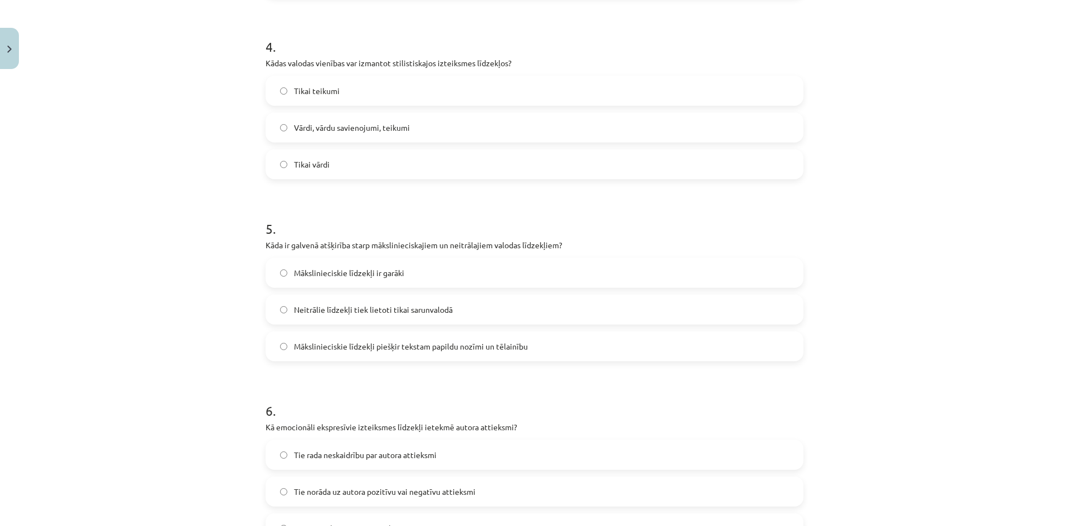
scroll to position [797, 0]
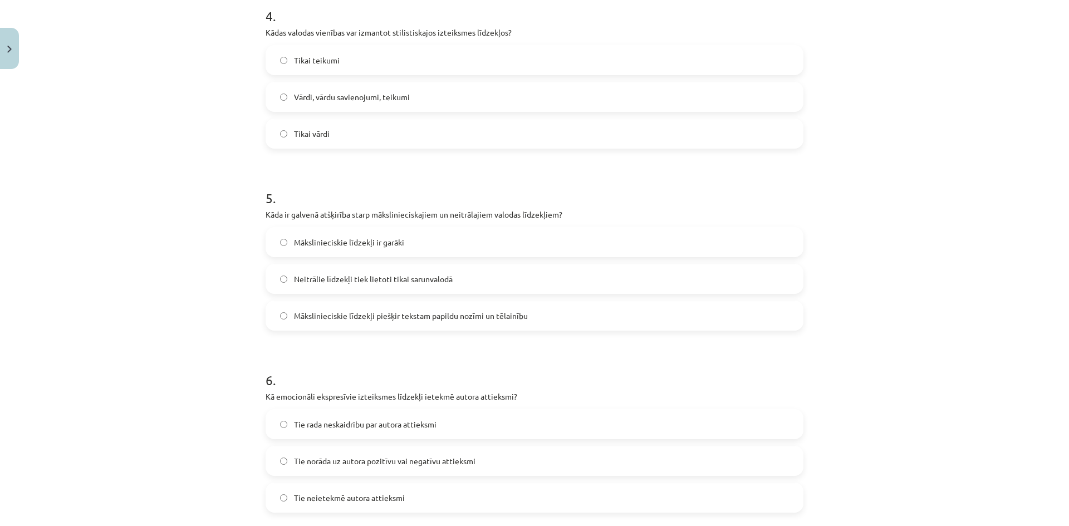
click at [321, 99] on span "Vārdi, vārdu savienojumi, teikumi" at bounding box center [352, 97] width 116 height 12
click at [358, 307] on label "Mākslinieciskie līdzekļi piešķir tekstam papildu nozīmi un tēlainību" at bounding box center [535, 316] width 536 height 28
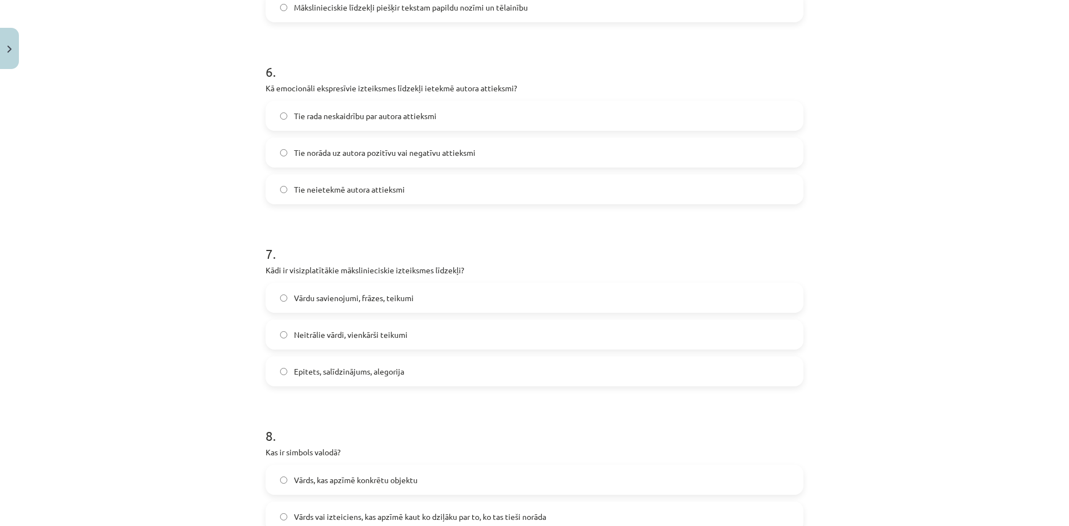
scroll to position [1131, 0]
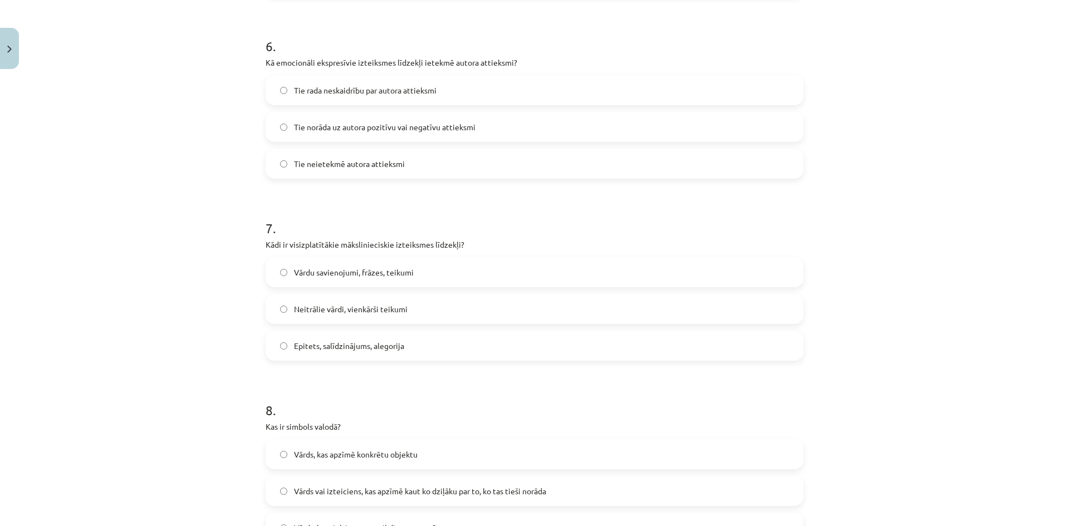
click at [360, 125] on span "Tie norāda uz autora pozitīvu vai negatīvu attieksmi" at bounding box center [384, 127] width 181 height 12
click at [318, 346] on span "Epitets, salīdzinājums, alegorija" at bounding box center [349, 346] width 110 height 12
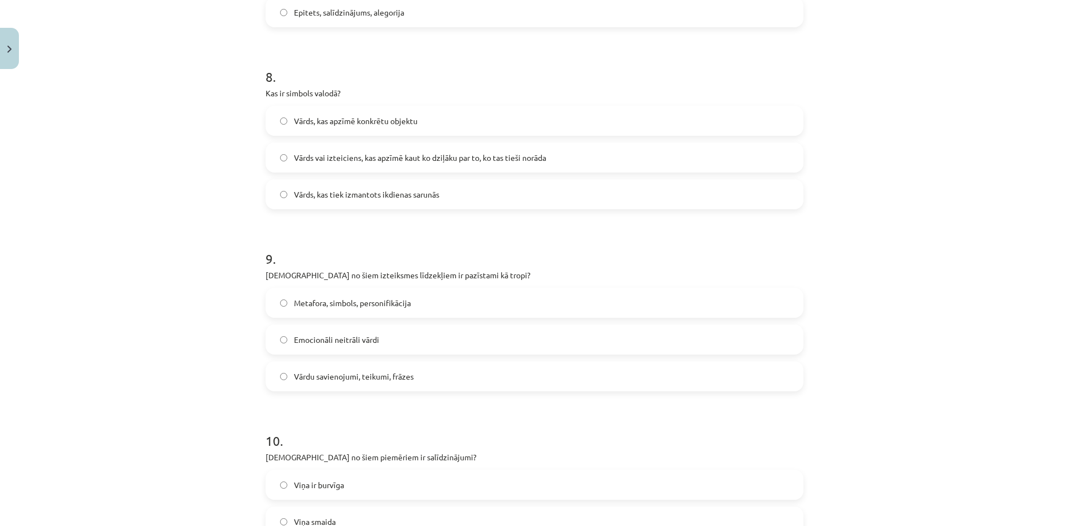
scroll to position [1465, 0]
click at [365, 157] on span "Vārds vai izteiciens, kas apzīmē kaut ko dziļāku par to, ko tas tieši norāda" at bounding box center [420, 157] width 252 height 12
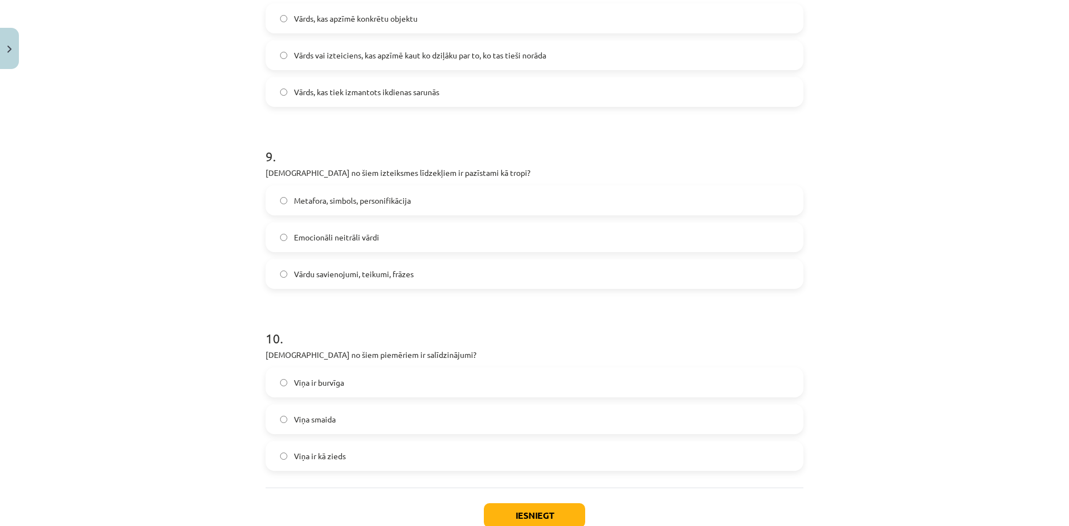
scroll to position [1576, 0]
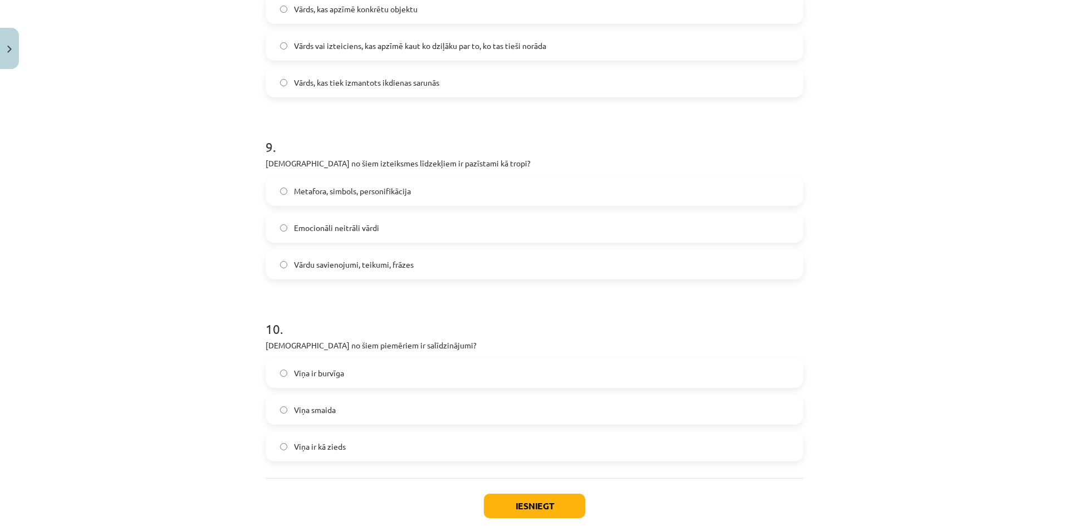
click at [369, 187] on span "Metafora, simbols, personifikācija" at bounding box center [352, 191] width 117 height 12
click at [357, 449] on label "Viņa ir kā zieds" at bounding box center [535, 447] width 536 height 28
click at [492, 503] on button "Iesniegt" at bounding box center [534, 506] width 101 height 24
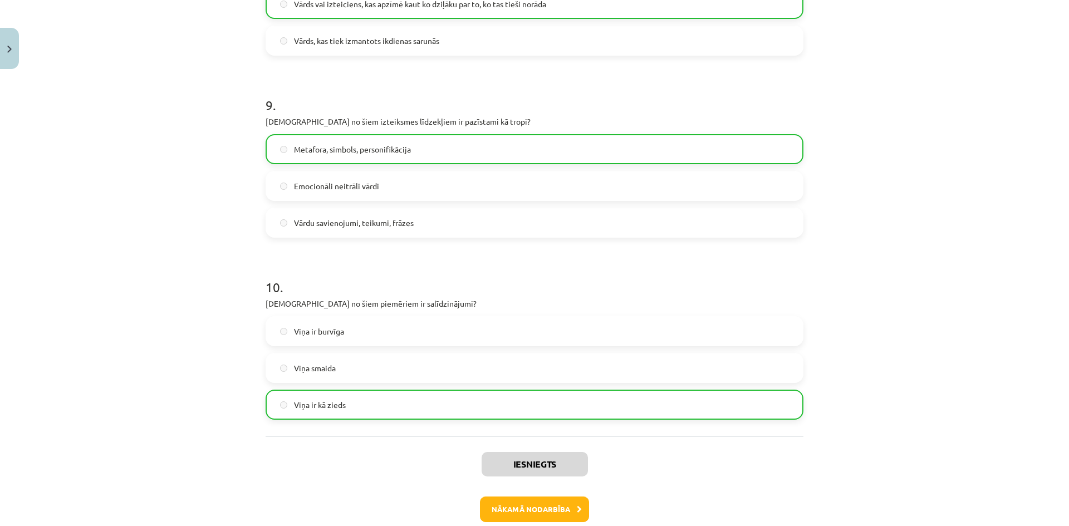
scroll to position [1676, 0]
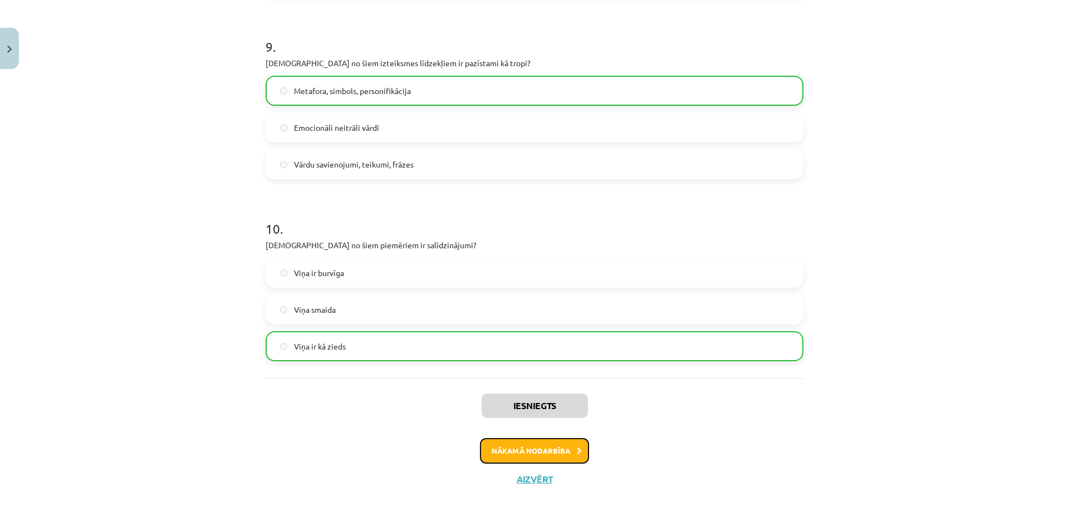
click at [504, 442] on button "Nākamā nodarbība" at bounding box center [534, 451] width 109 height 26
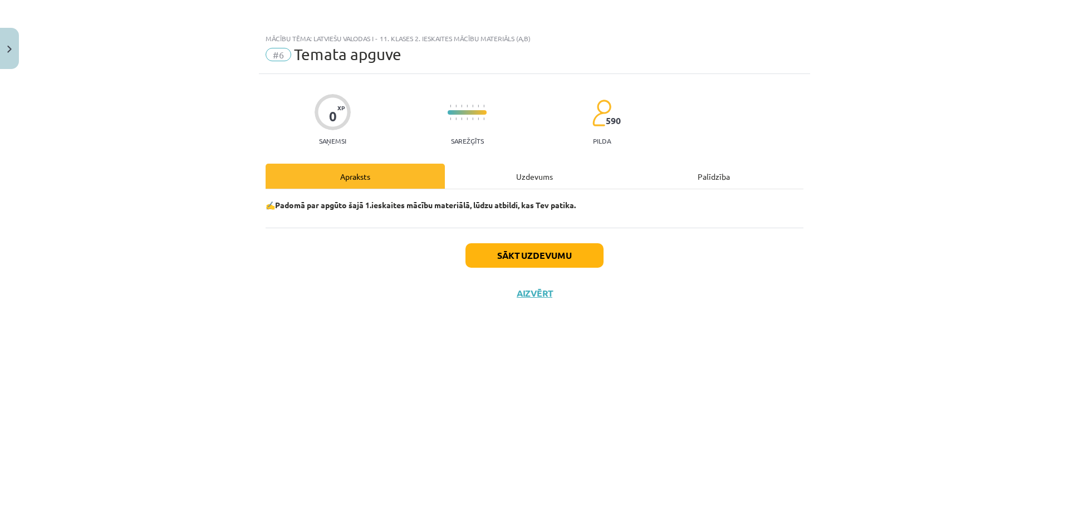
scroll to position [0, 0]
click at [517, 254] on button "Sākt uzdevumu" at bounding box center [534, 255] width 138 height 24
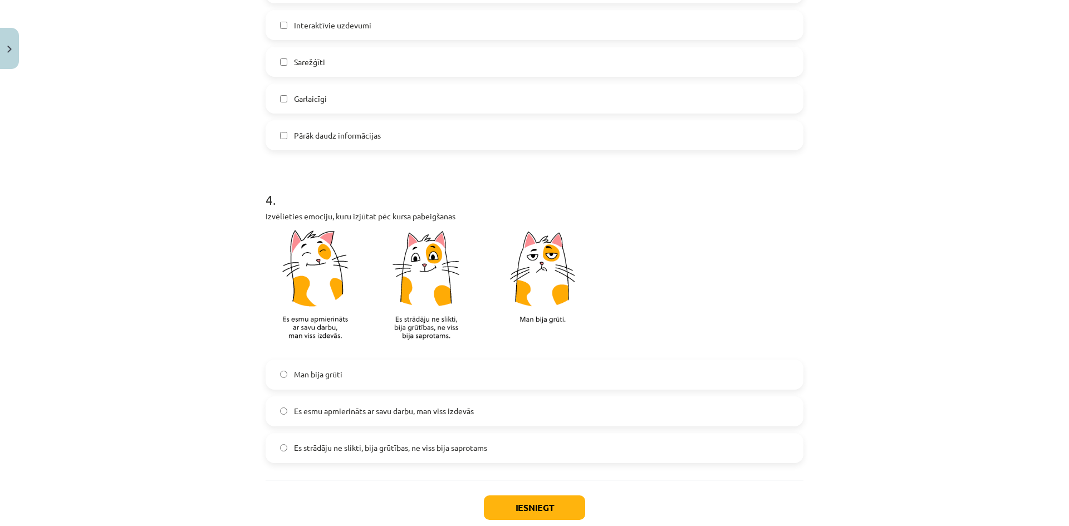
scroll to position [835, 0]
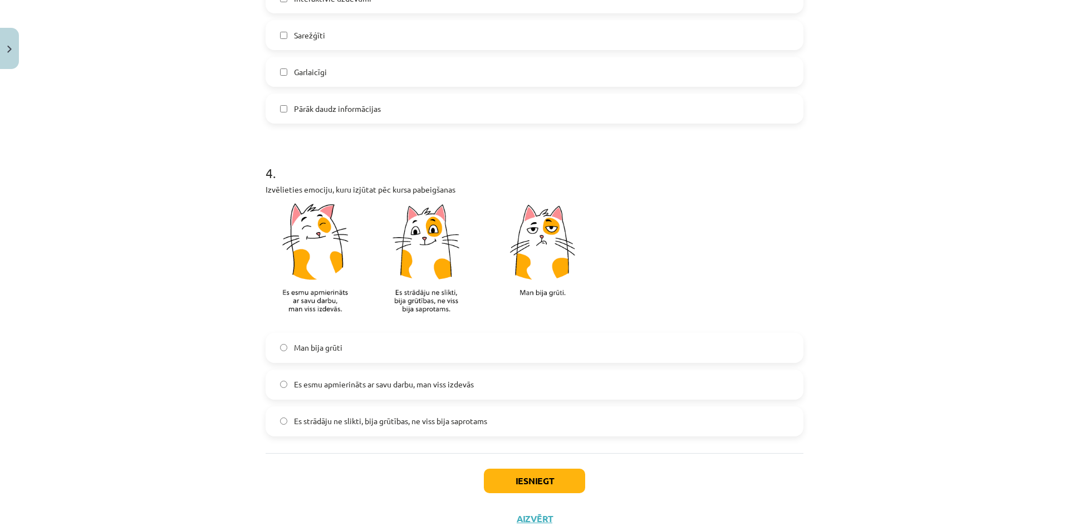
click at [405, 391] on label "Es esmu apmierināts ar savu darbu, man viss izdevās" at bounding box center [535, 385] width 536 height 28
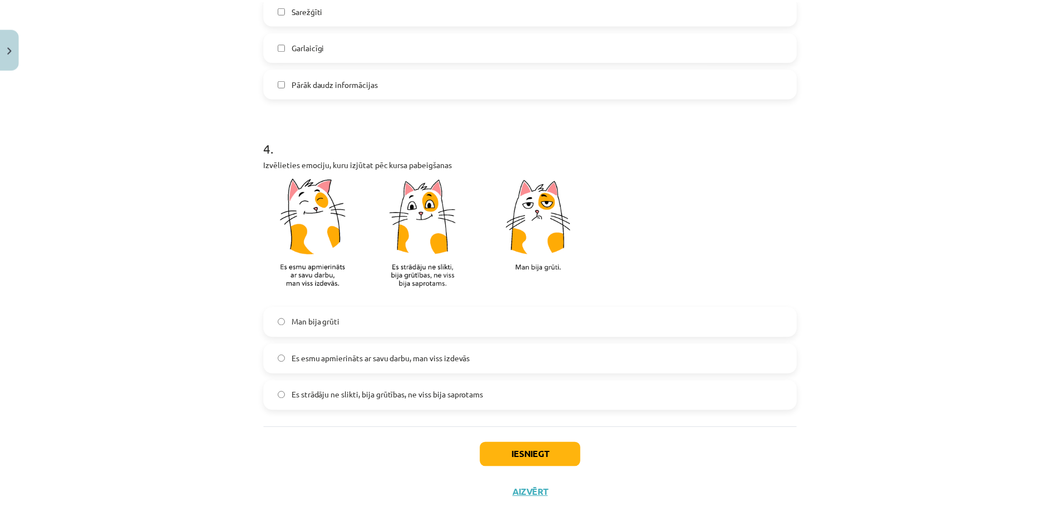
scroll to position [875, 0]
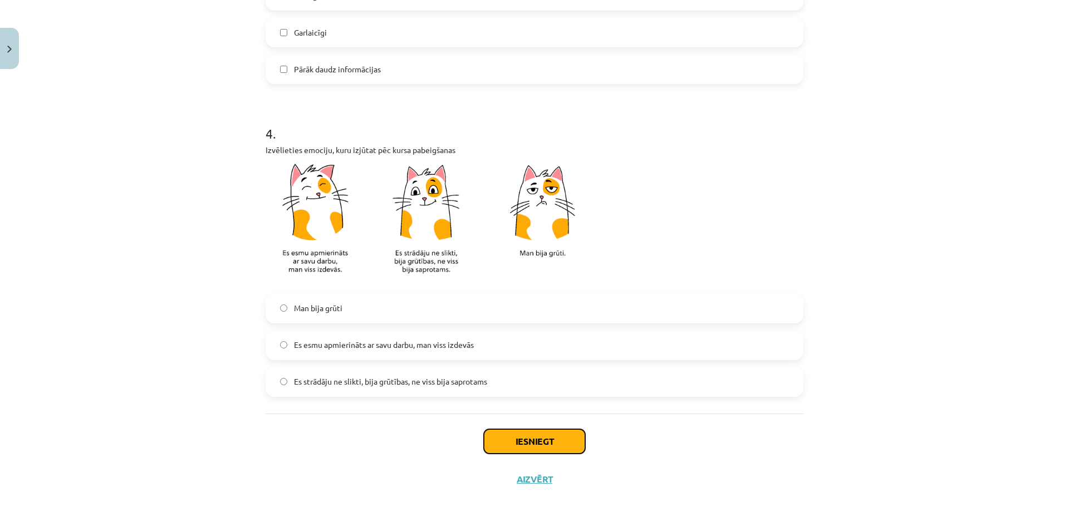
click at [543, 431] on button "Iesniegt" at bounding box center [534, 441] width 101 height 24
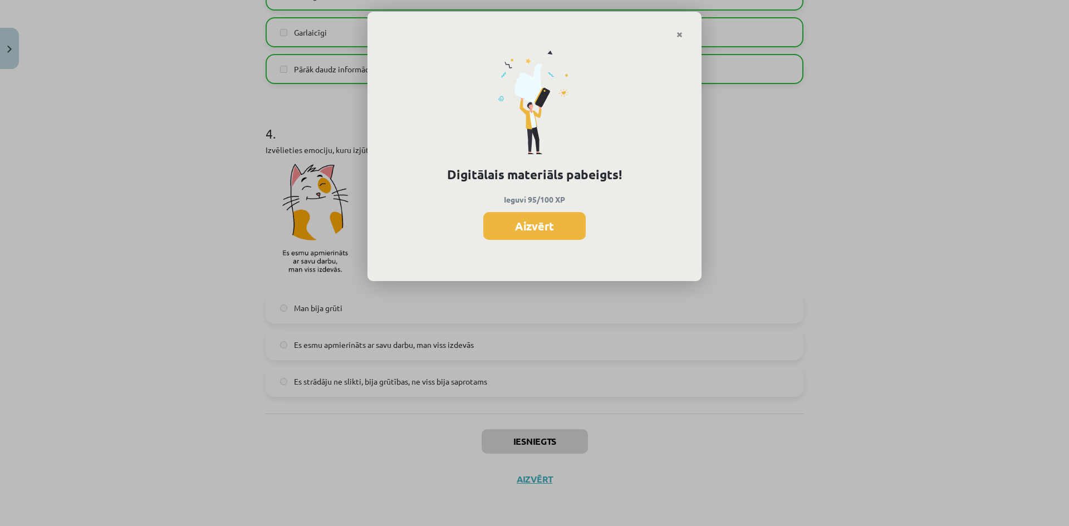
click at [519, 227] on button "Aizvērt" at bounding box center [534, 226] width 102 height 28
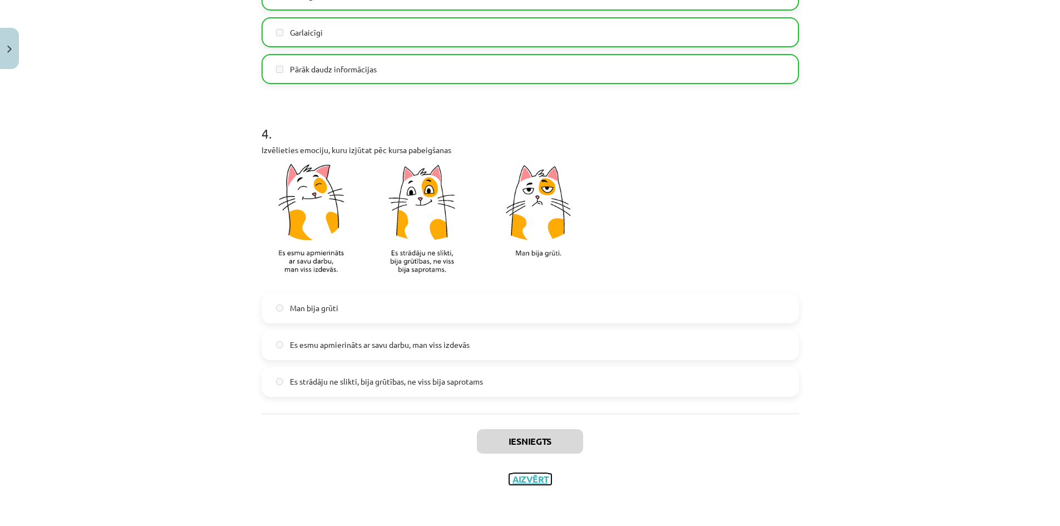
click at [534, 484] on button "Aizvērt" at bounding box center [530, 479] width 42 height 11
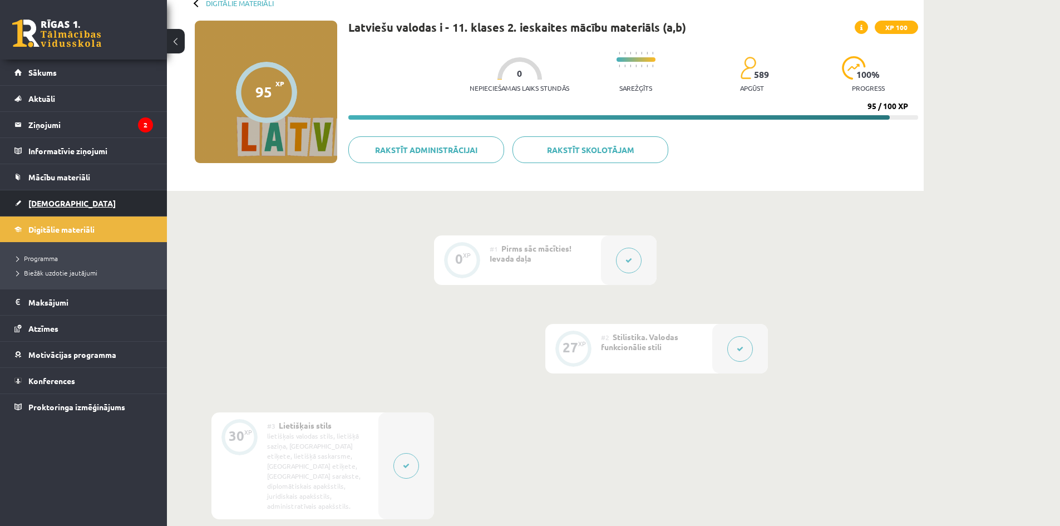
click at [117, 205] on link "[DEMOGRAPHIC_DATA]" at bounding box center [83, 203] width 139 height 26
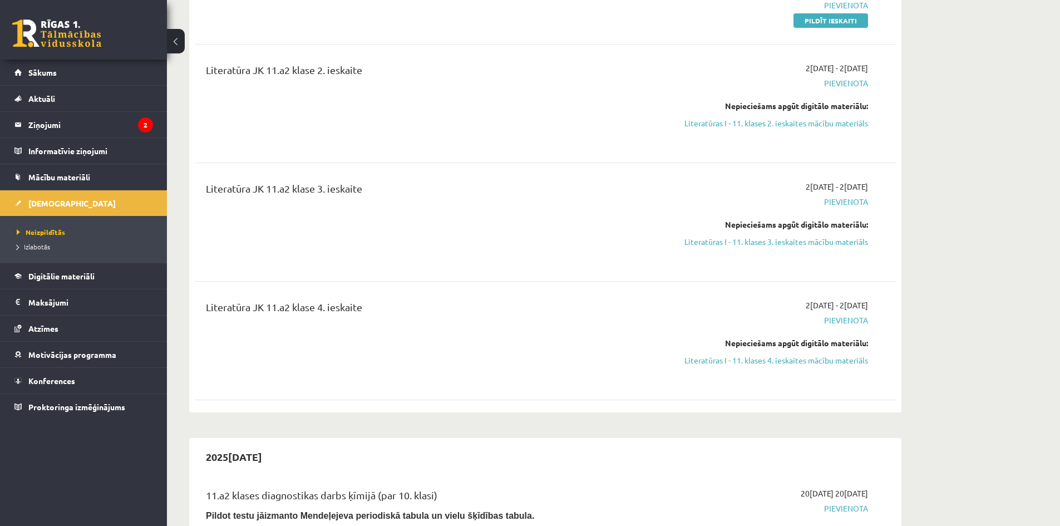
scroll to position [1781, 0]
